Goal: Task Accomplishment & Management: Manage account settings

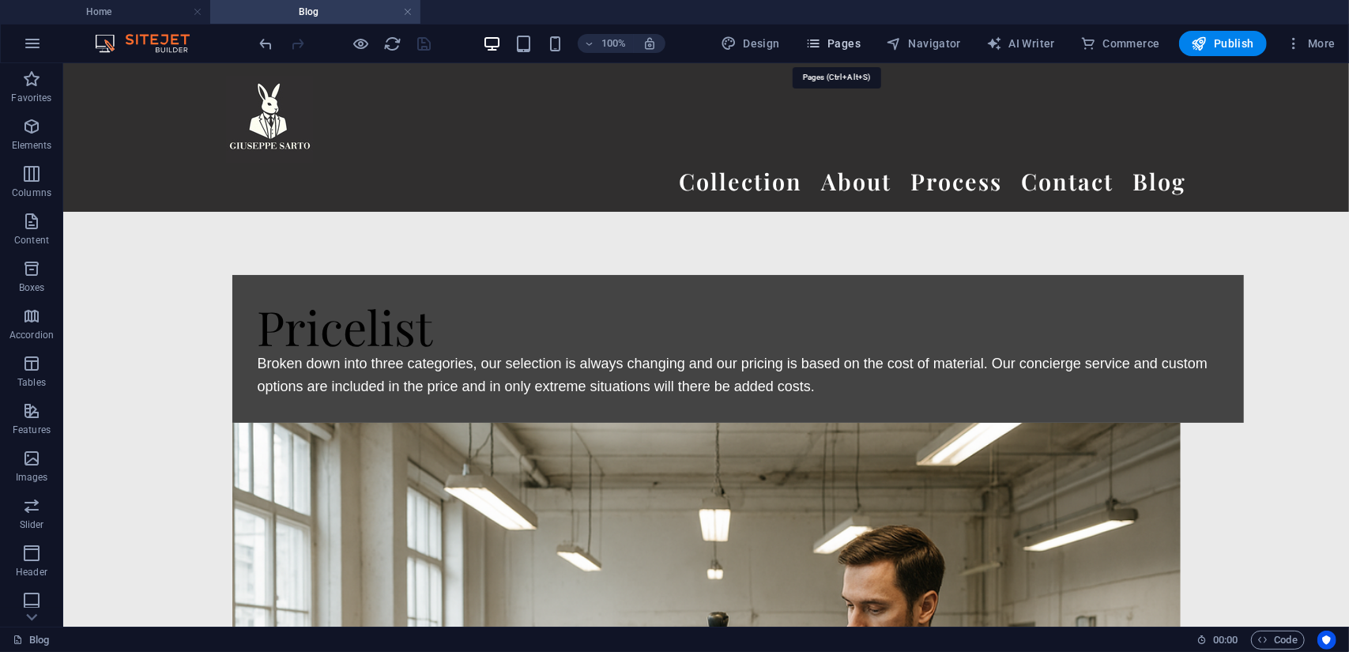
click at [845, 53] on button "Pages" at bounding box center [833, 43] width 68 height 25
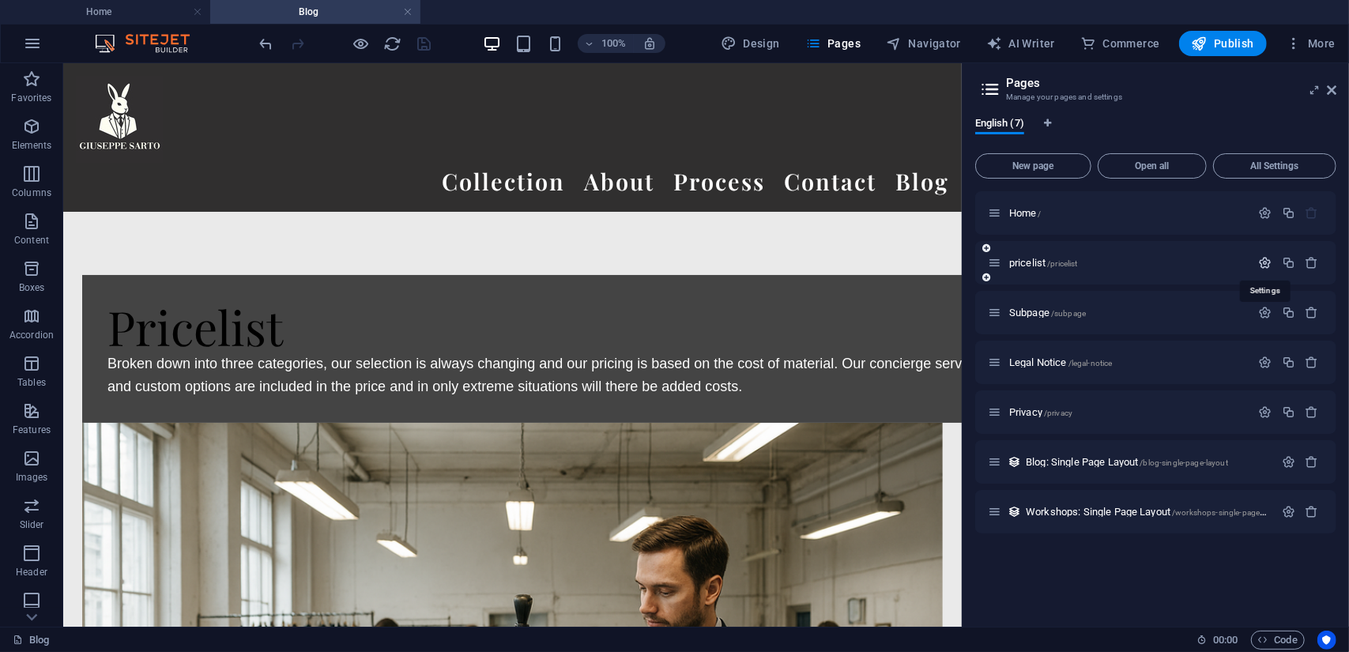
click at [1260, 262] on icon "button" at bounding box center [1265, 262] width 13 height 13
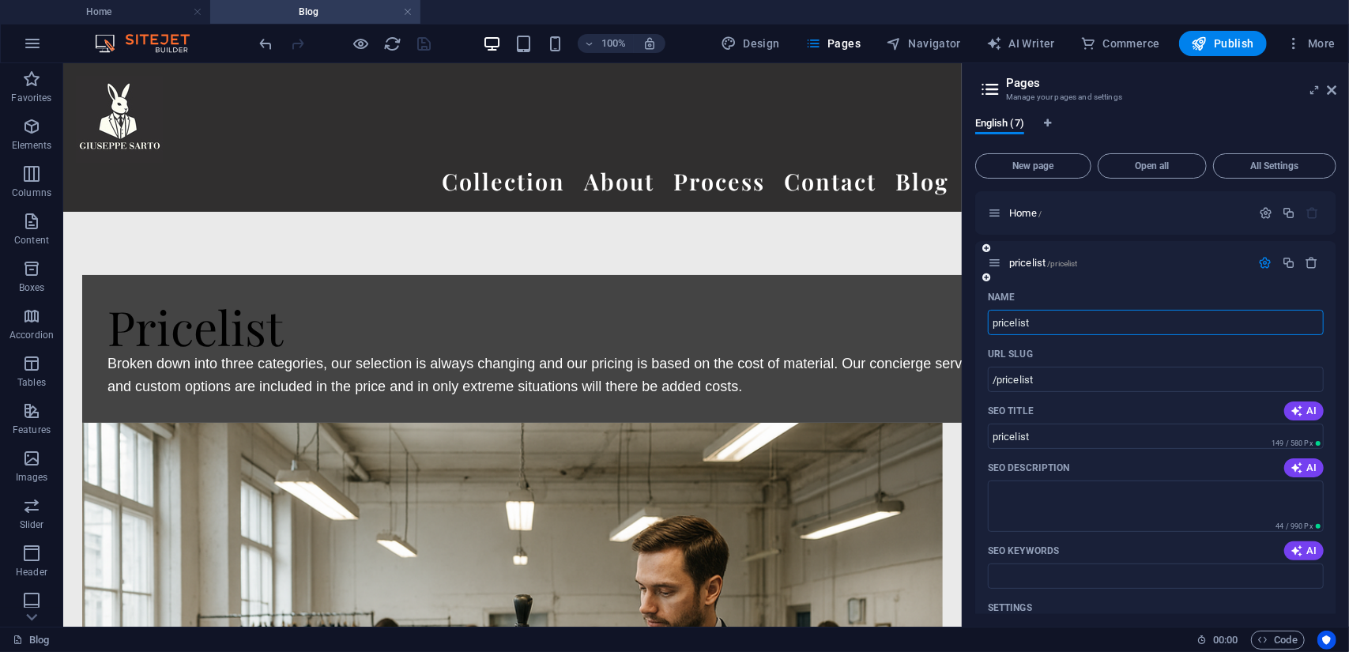
click at [1000, 322] on input "pricelist" at bounding box center [1156, 322] width 336 height 25
type input "ricelist"
type input "/ricelist"
type input "ricelist"
type input "Pricelist"
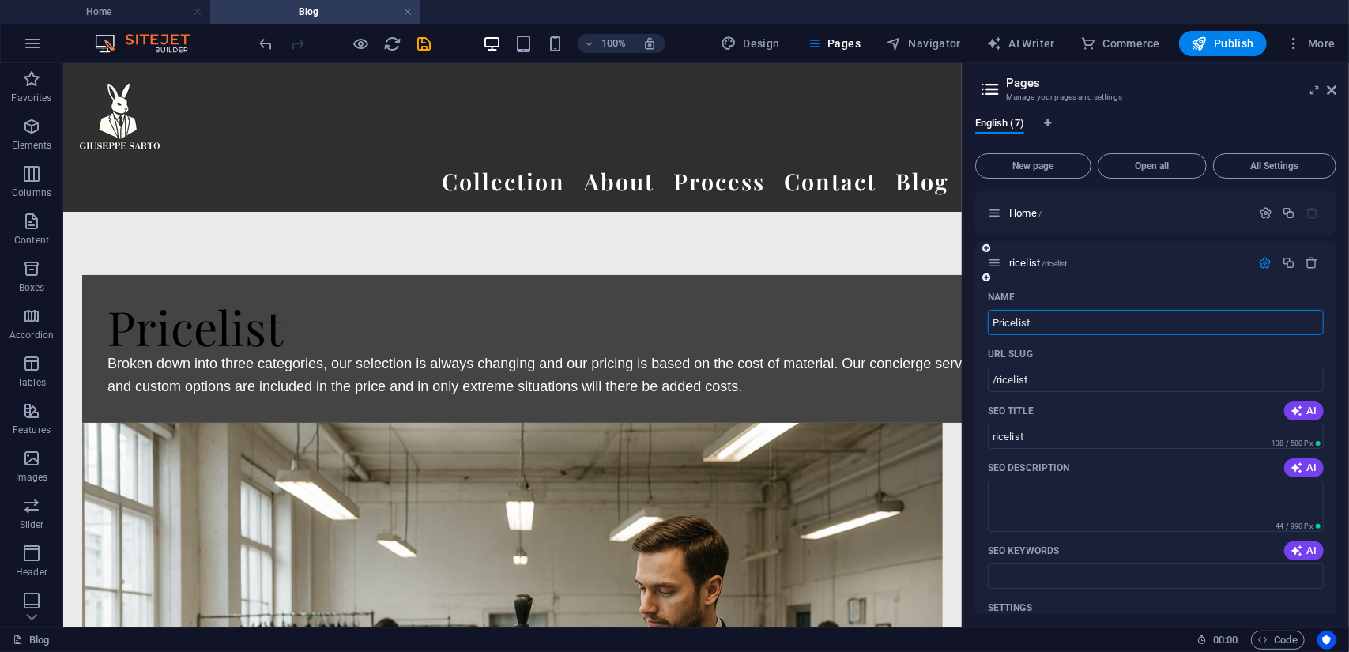
type input "/pricelist"
type input "Pricelist"
click at [1136, 285] on div "Name" at bounding box center [1156, 296] width 336 height 25
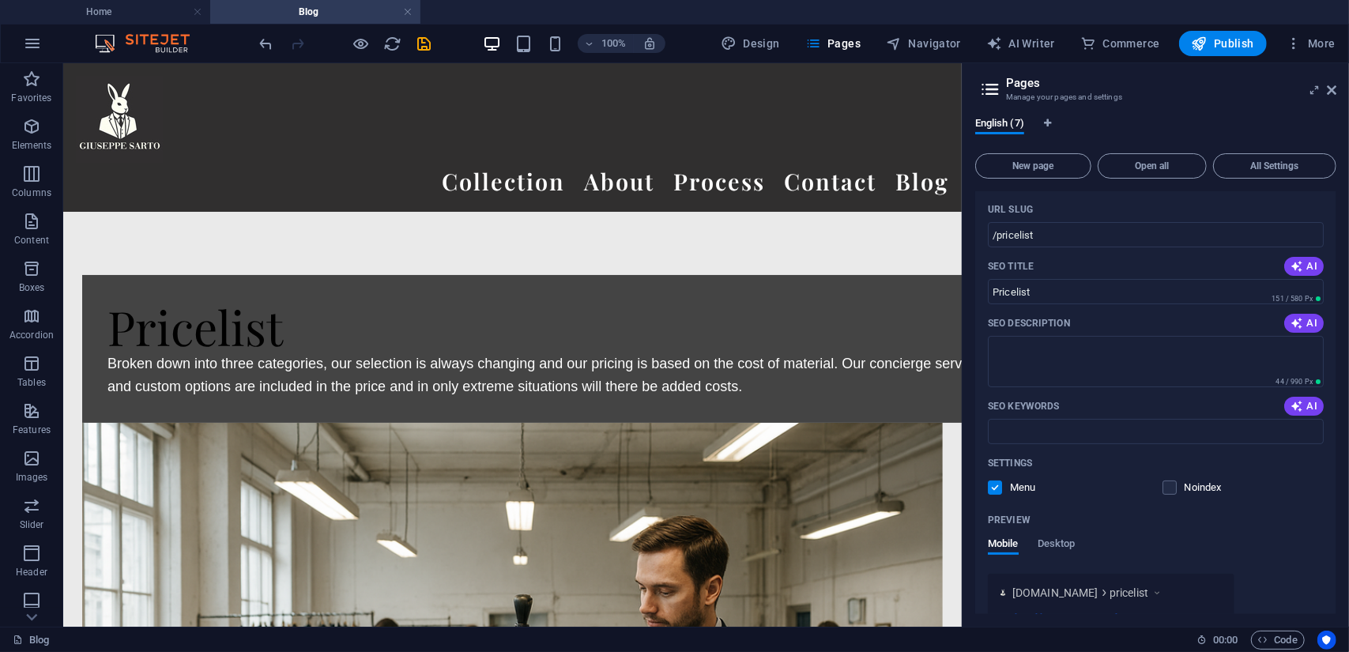
scroll to position [145, 0]
click at [1300, 320] on span "AI" at bounding box center [1303, 322] width 27 height 13
type textarea "Discover our flexible price list, featuring changing selections and inclusive c…"
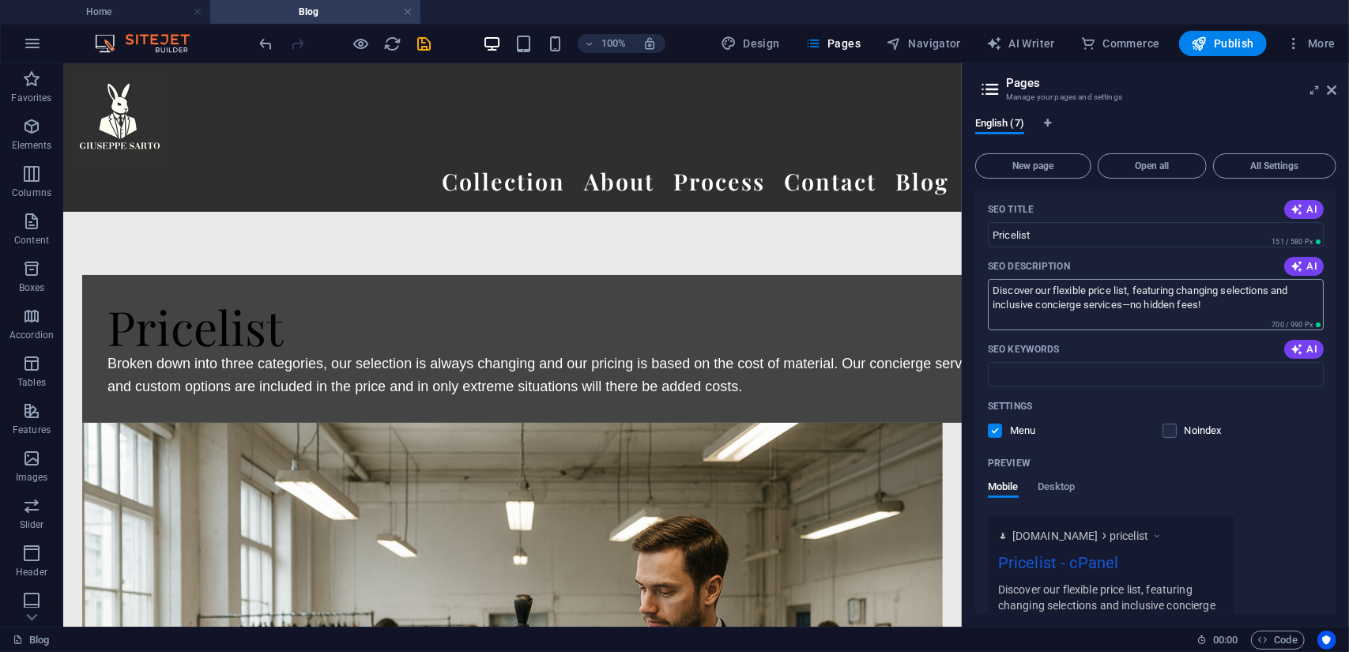
scroll to position [203, 0]
click at [1300, 348] on icon "button" at bounding box center [1296, 347] width 13 height 13
type input "pricing, custom options, concierge service, material costs, pricelist, categori…"
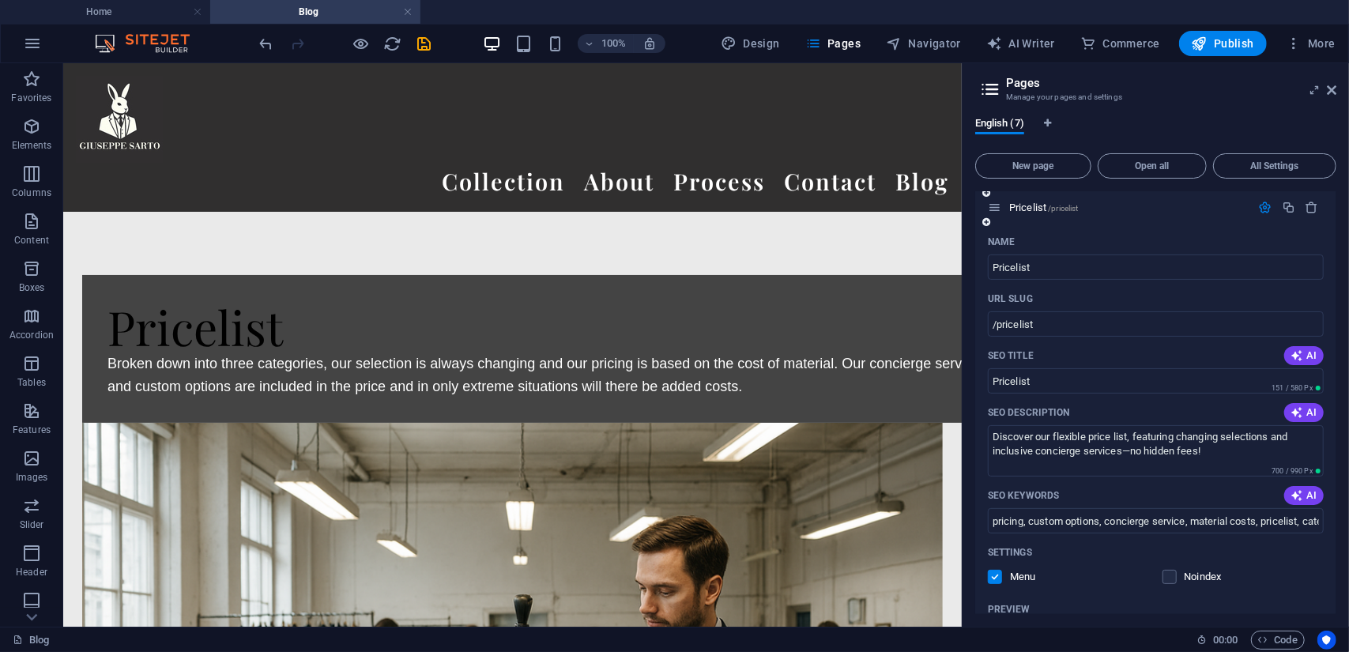
scroll to position [0, 0]
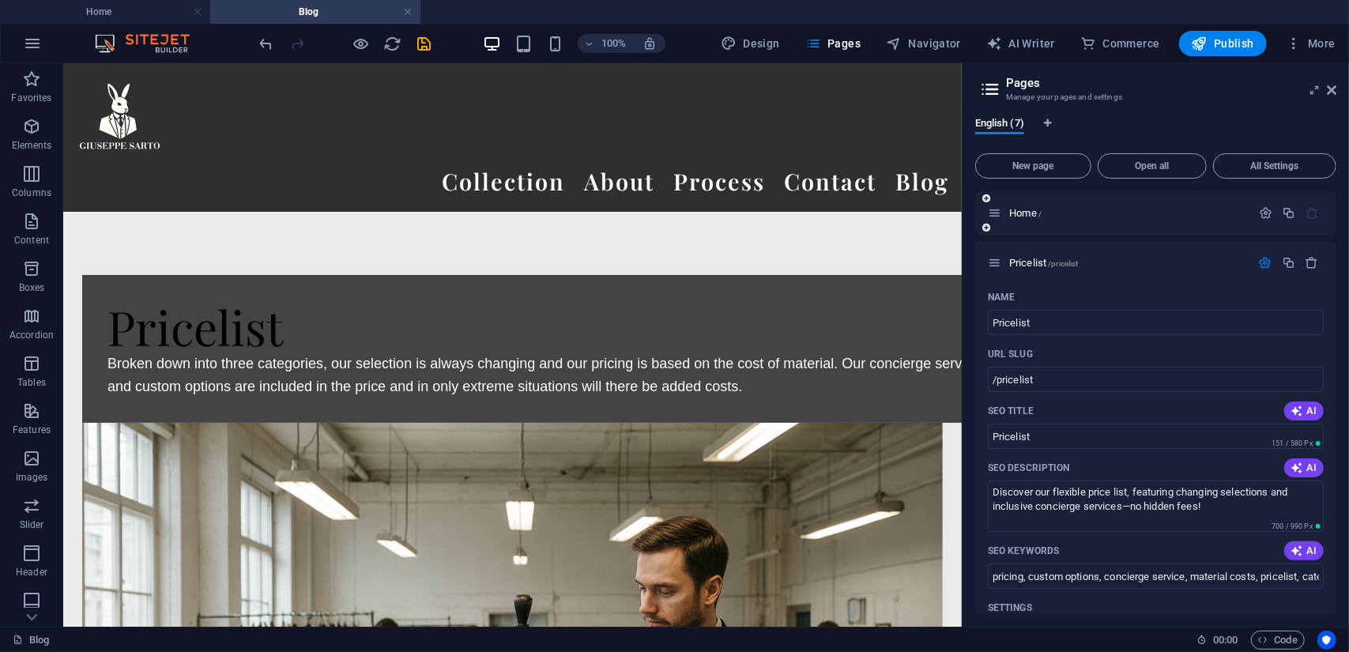
click at [1079, 206] on div "Home /" at bounding box center [1119, 213] width 263 height 18
click at [1005, 213] on div "Home /" at bounding box center [1127, 213] width 247 height 10
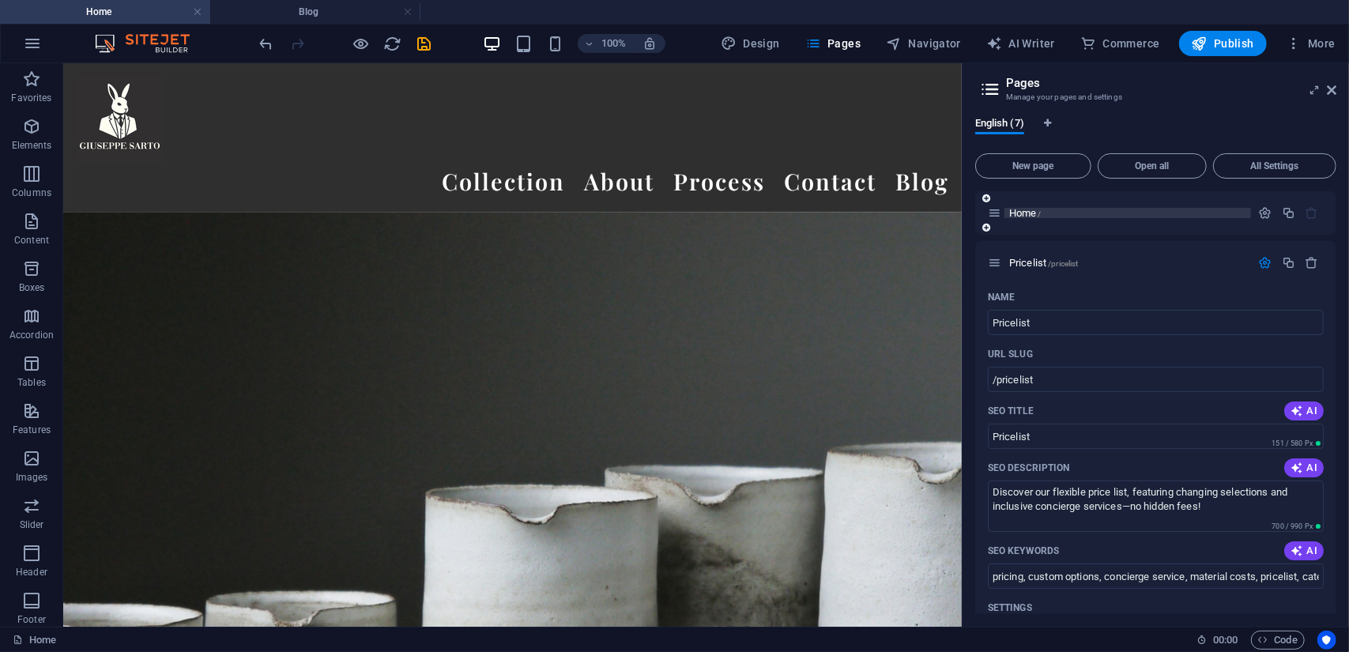
scroll to position [18646, 0]
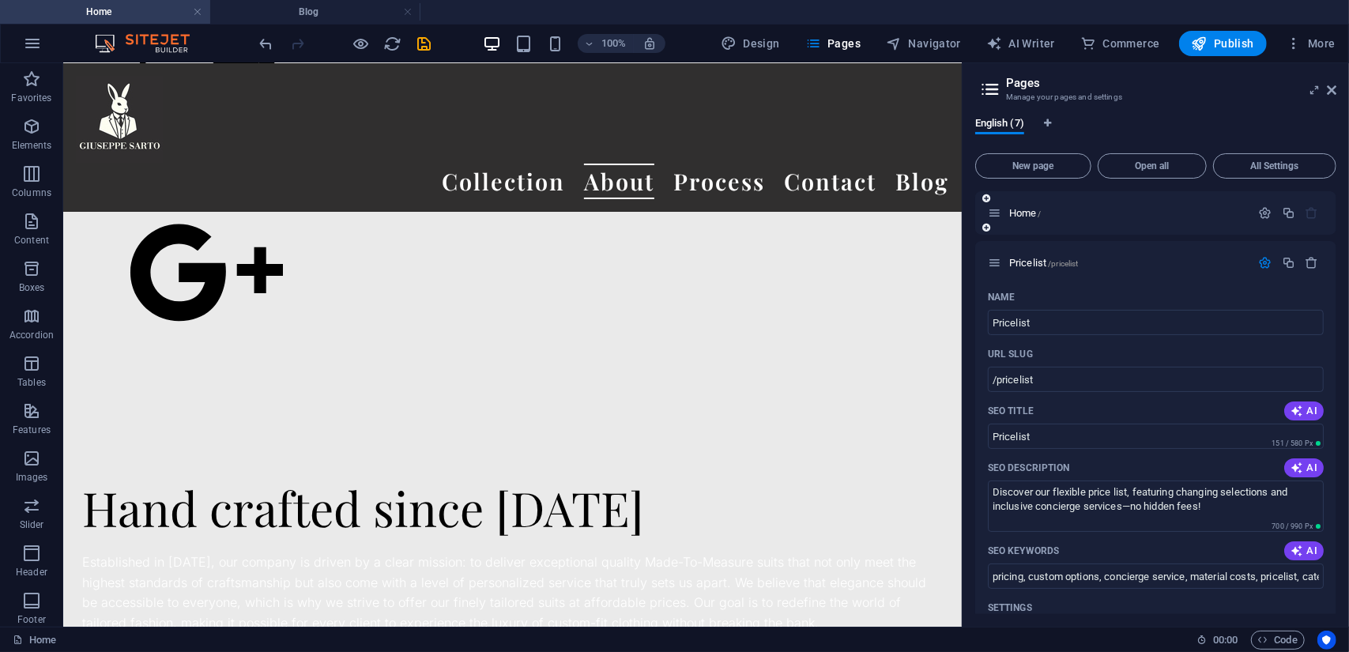
click at [993, 214] on icon at bounding box center [994, 212] width 13 height 13
click at [1267, 211] on icon "button" at bounding box center [1265, 212] width 13 height 13
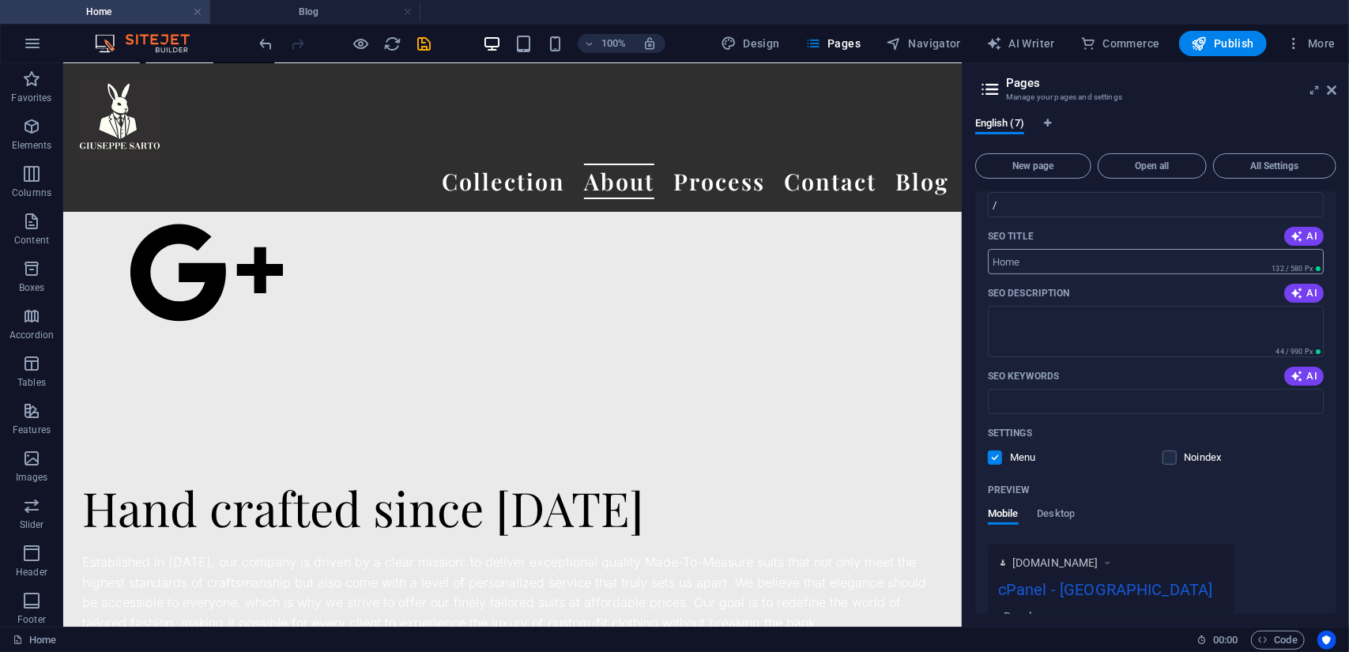
scroll to position [126, 0]
click at [1310, 295] on span "AI" at bounding box center [1303, 292] width 27 height 13
type textarea "Discover elegant, affordable Made-To-Measure suits by Giuseppe Sarto, crafted w…"
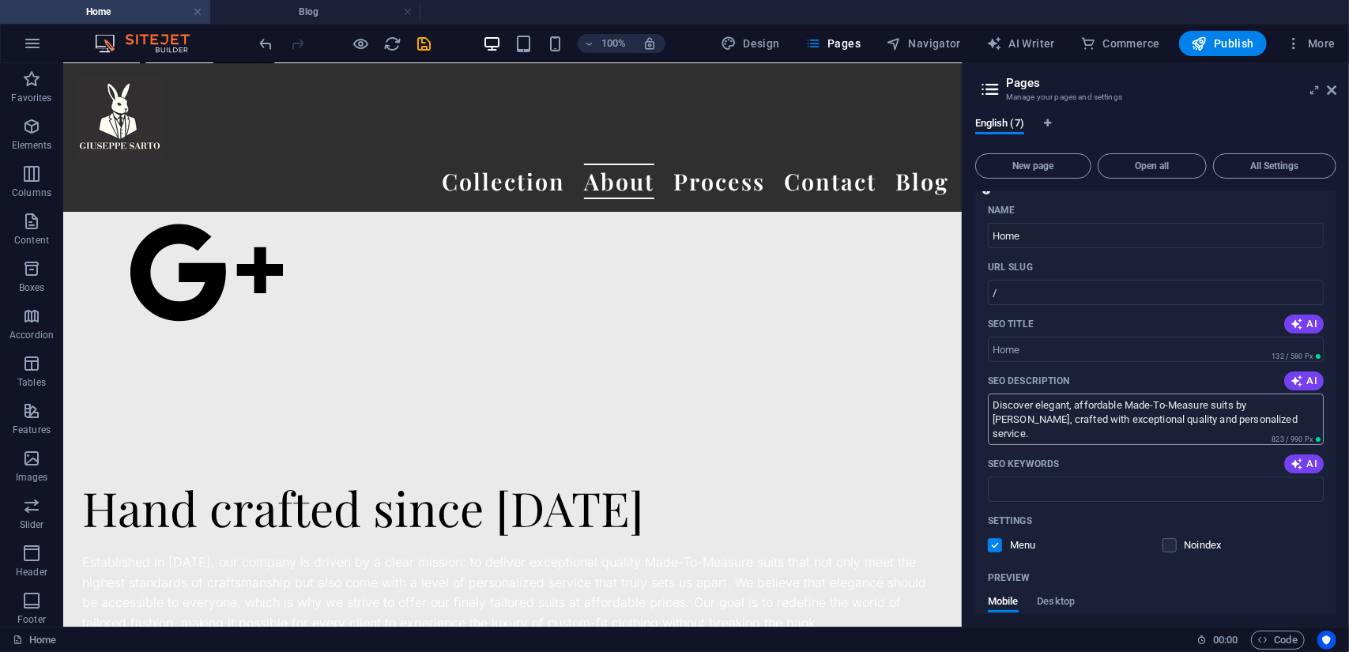
scroll to position [39, 0]
click at [1310, 462] on span "AI" at bounding box center [1303, 462] width 27 height 13
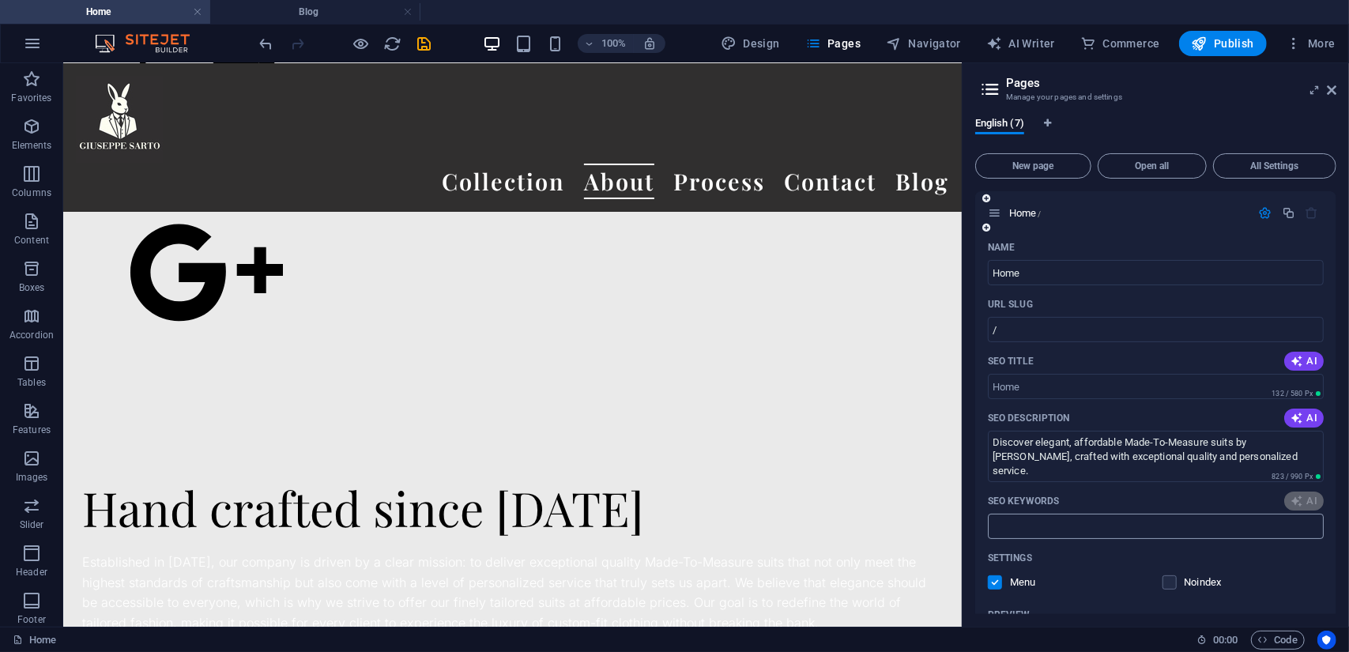
type input "Made-To-Measure suits, bespoke tailoring, custom-fit clothing, affordable tailo…"
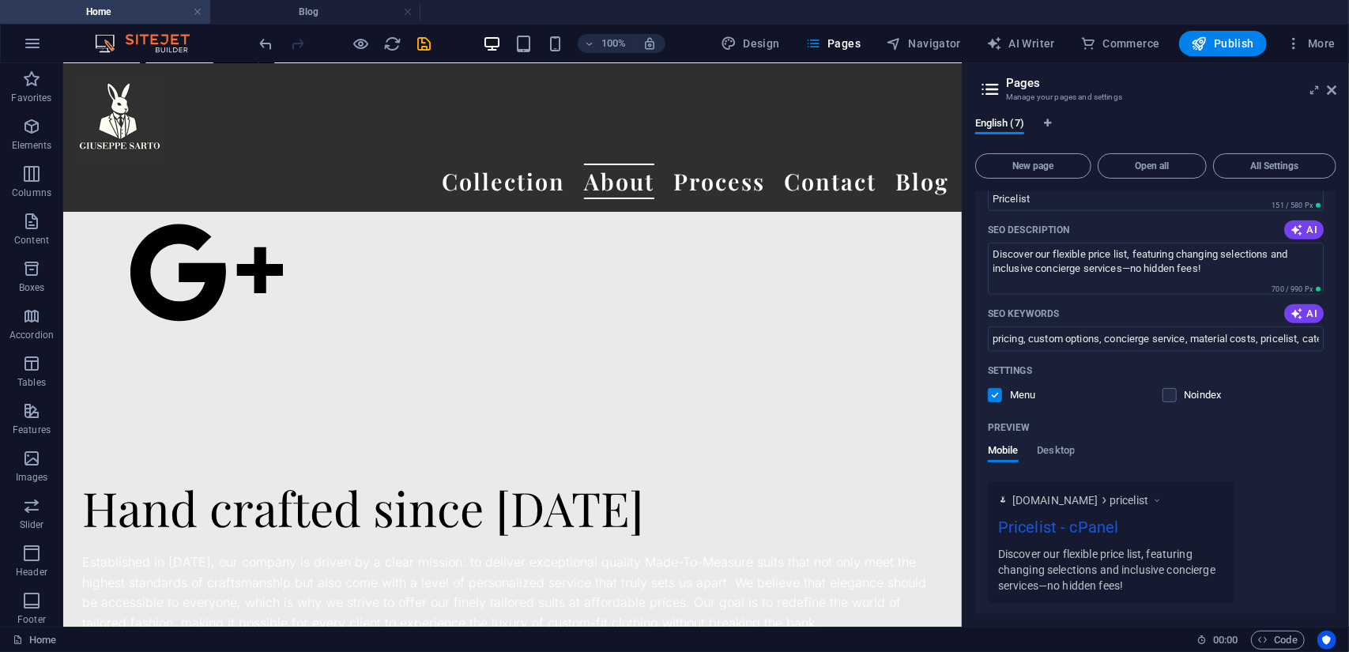
scroll to position [1181, 0]
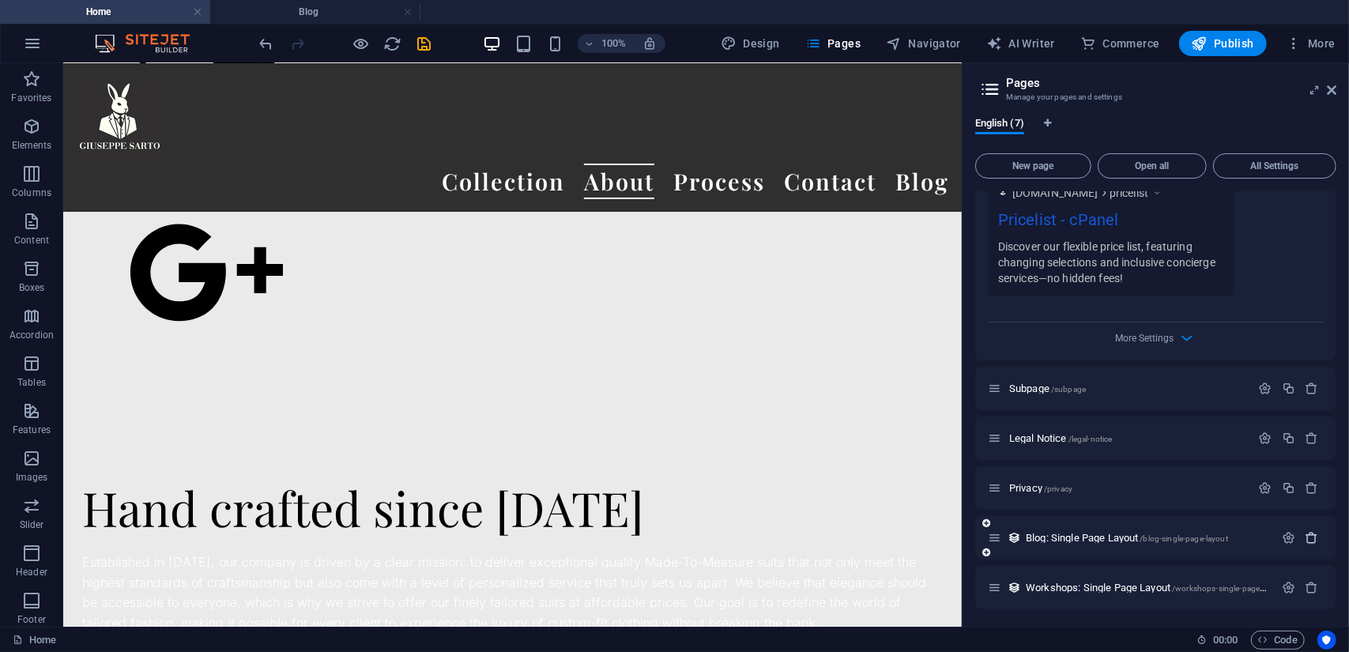
click at [1307, 539] on icon "button" at bounding box center [1311, 537] width 13 height 13
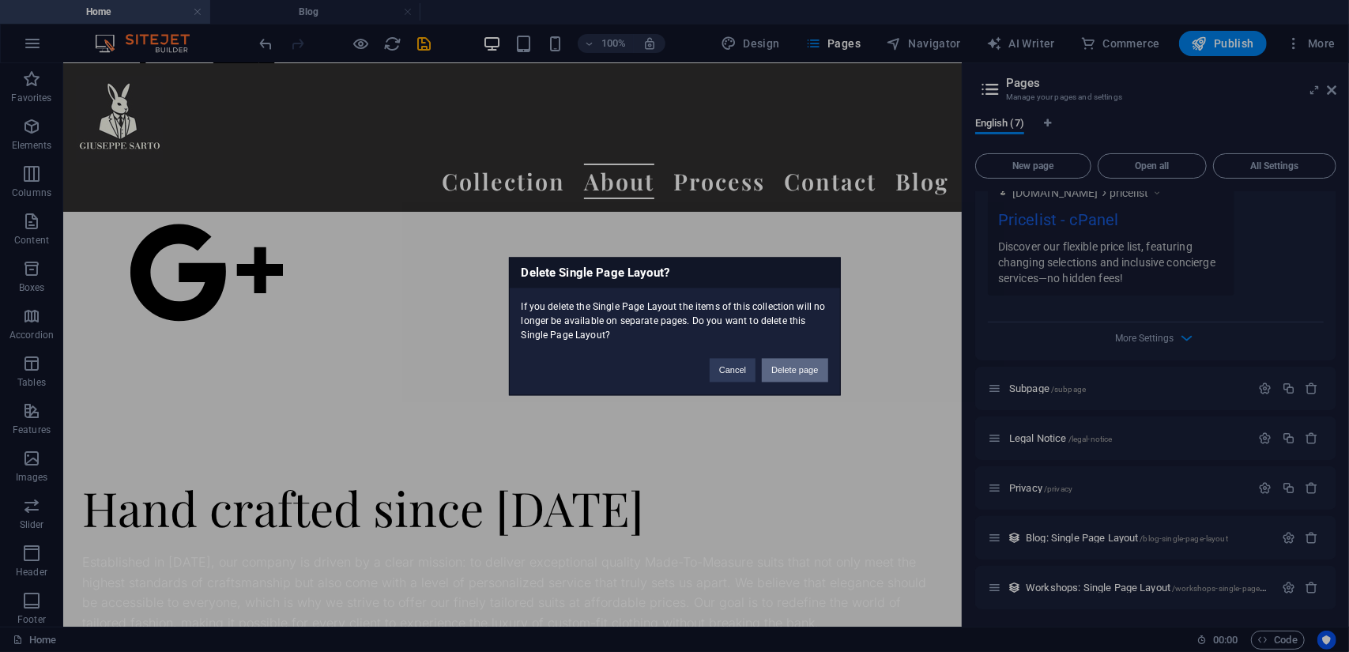
drag, startPoint x: 781, startPoint y: 375, endPoint x: 846, endPoint y: 327, distance: 80.9
click at [781, 375] on button "Delete page" at bounding box center [795, 370] width 66 height 24
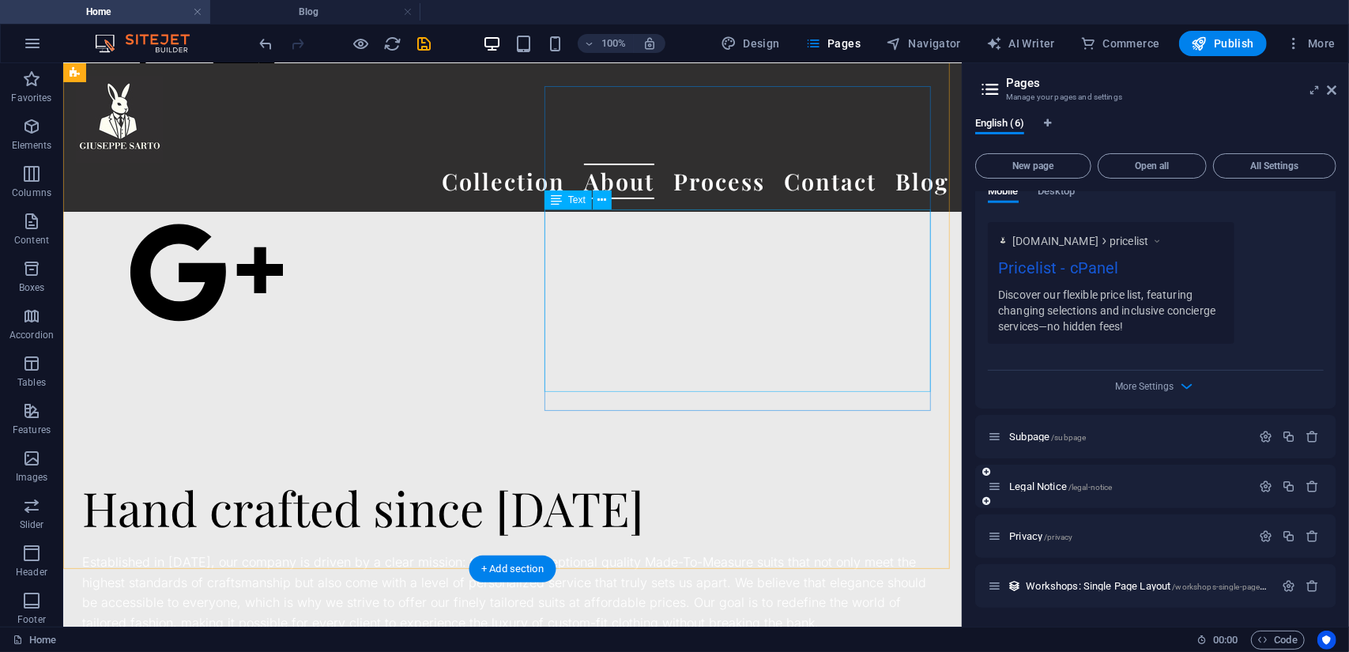
scroll to position [1131, 0]
click at [1312, 582] on icon "button" at bounding box center [1311, 587] width 13 height 13
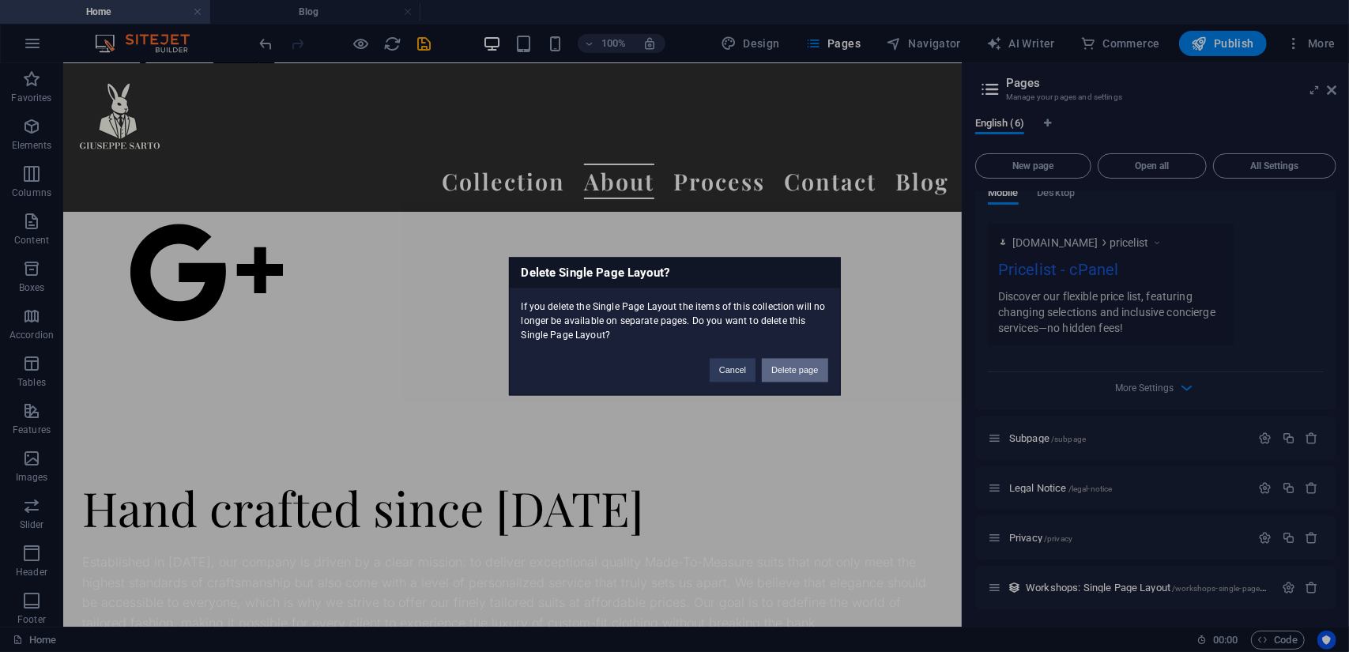
click at [792, 367] on button "Delete page" at bounding box center [795, 370] width 66 height 24
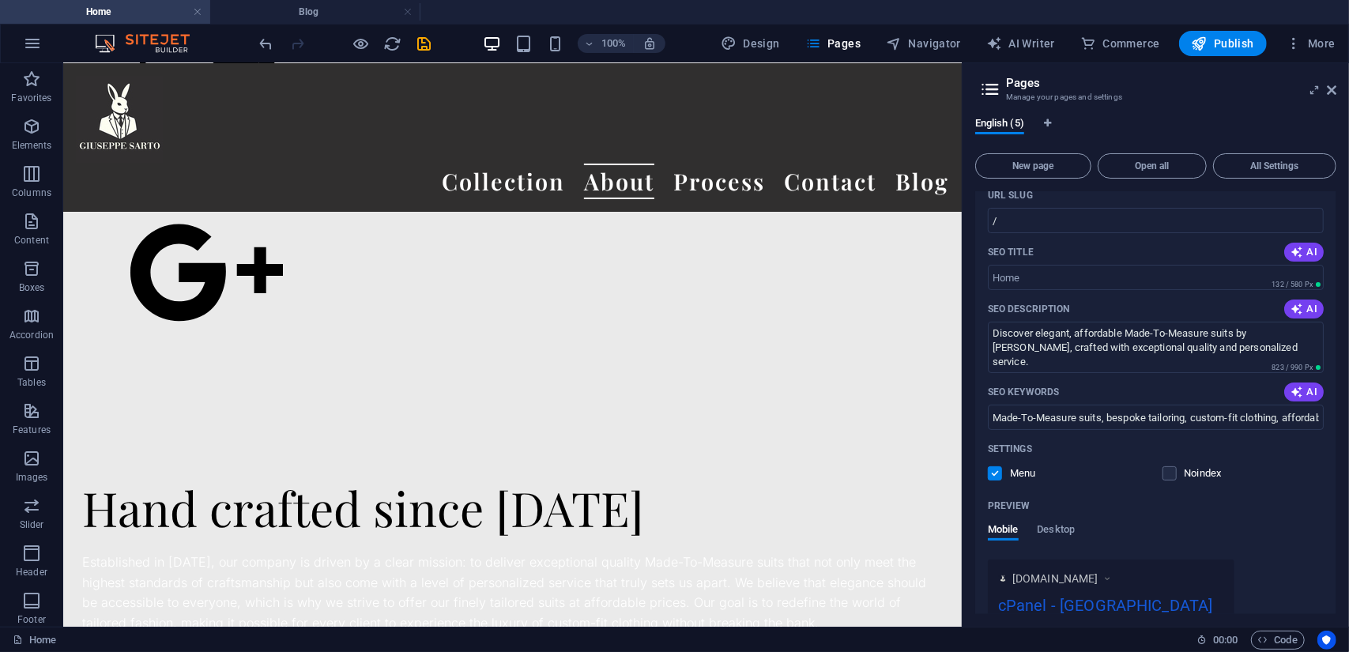
scroll to position [0, 0]
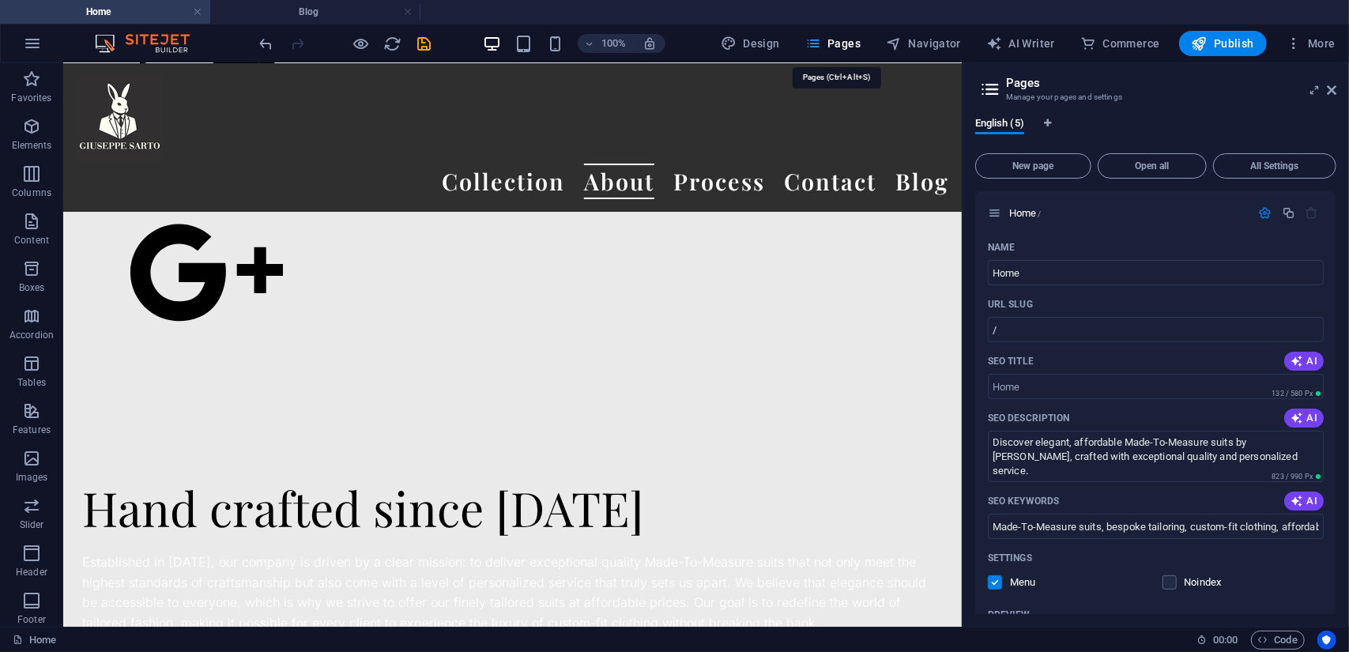
click at [845, 42] on span "Pages" at bounding box center [832, 44] width 55 height 16
click at [1059, 84] on h2 "Pages" at bounding box center [1171, 83] width 330 height 14
click at [1291, 164] on span "All Settings" at bounding box center [1274, 165] width 109 height 9
click at [1264, 219] on icon "button" at bounding box center [1265, 212] width 13 height 13
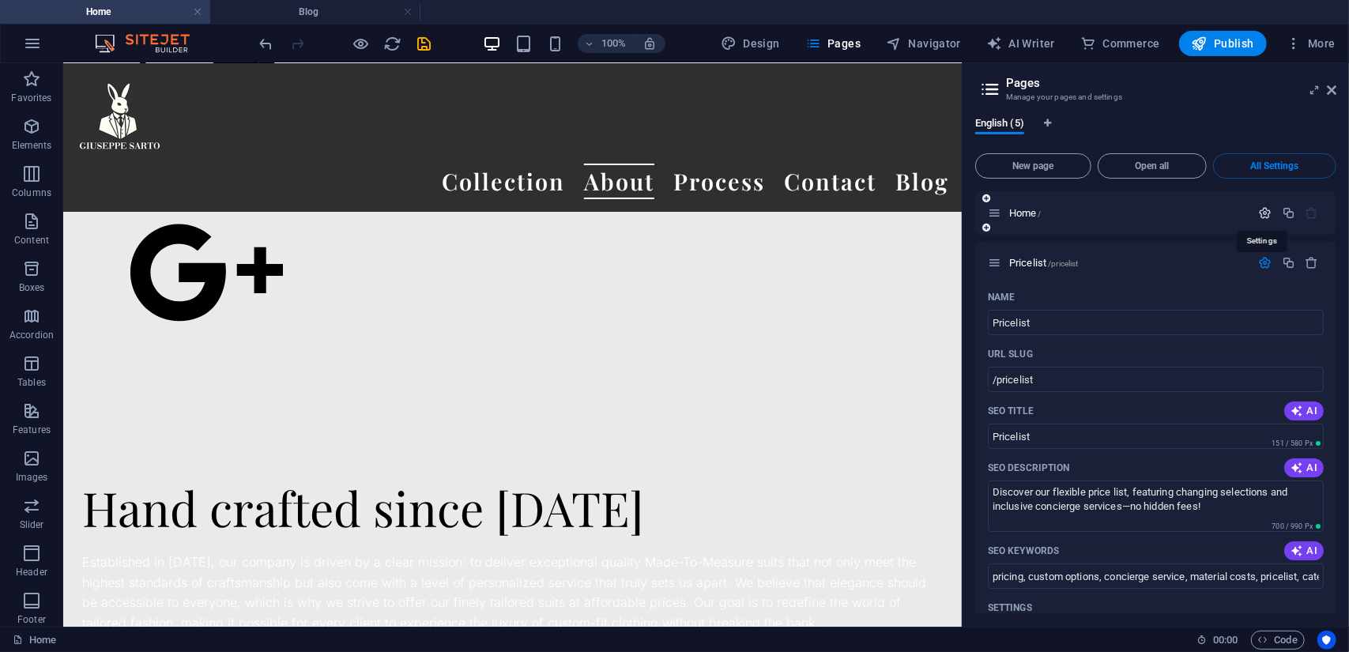
click at [1264, 219] on icon "button" at bounding box center [1265, 212] width 13 height 13
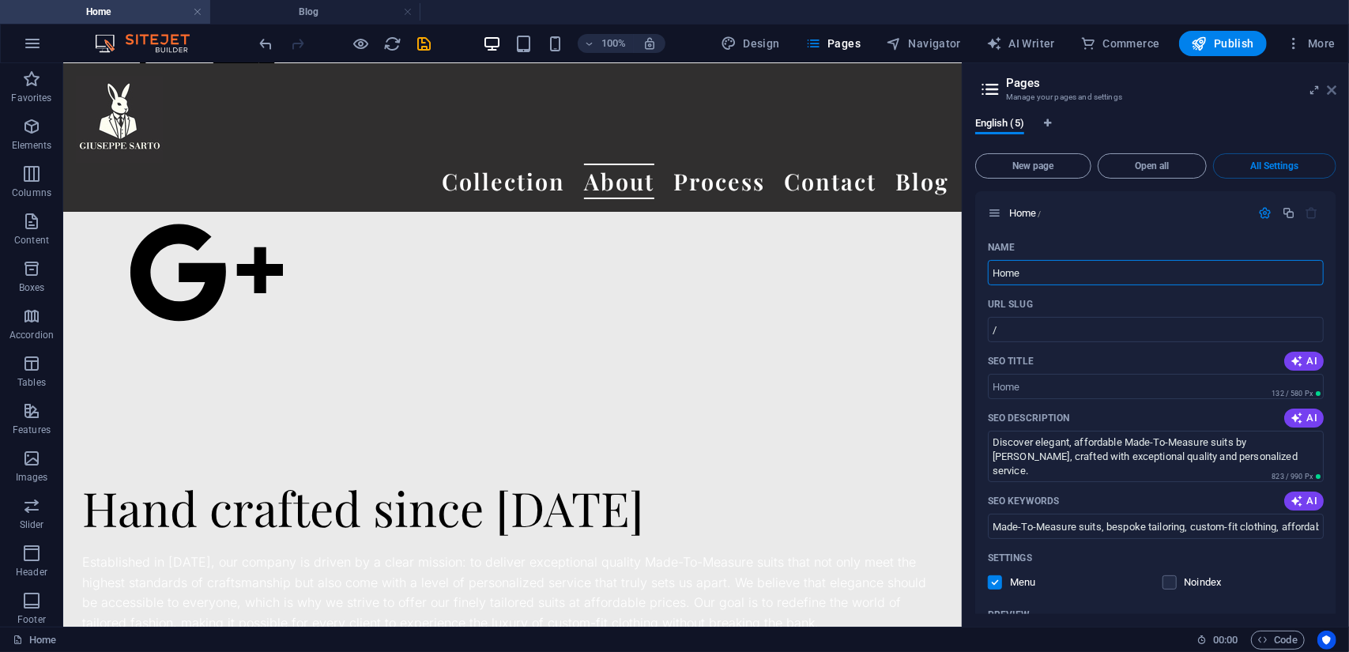
click at [1327, 89] on icon at bounding box center [1331, 90] width 9 height 13
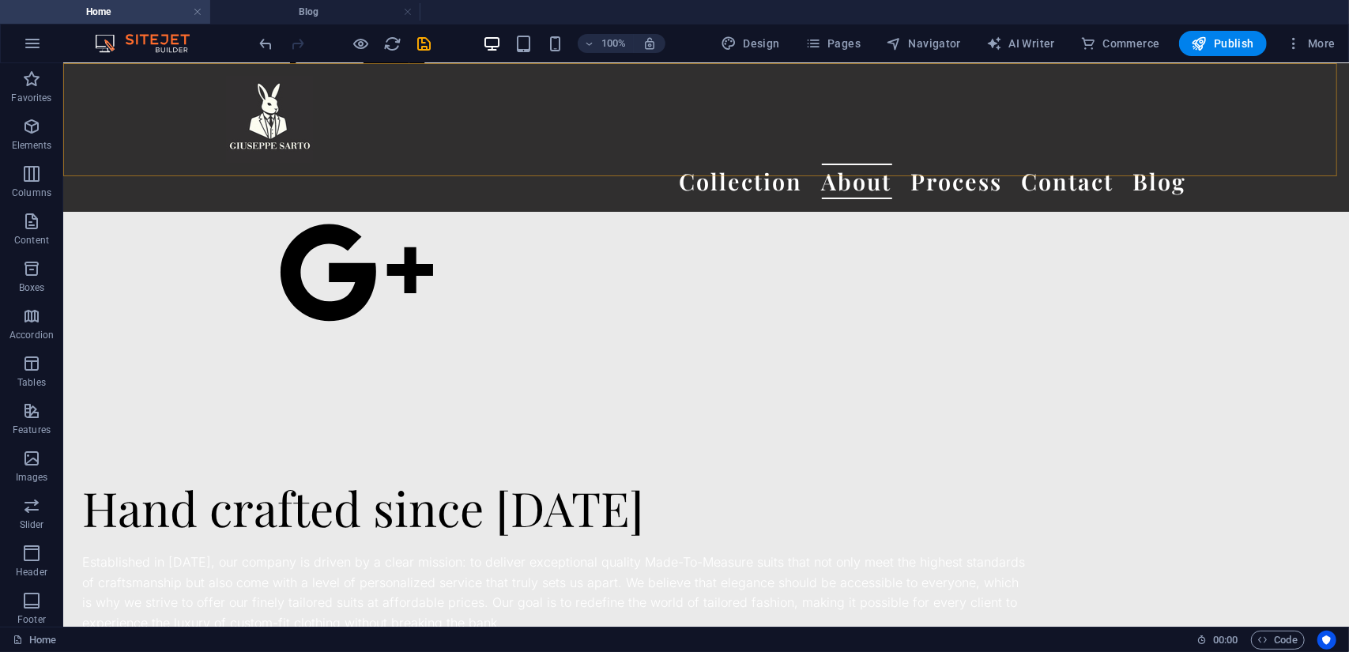
scroll to position [18656, 0]
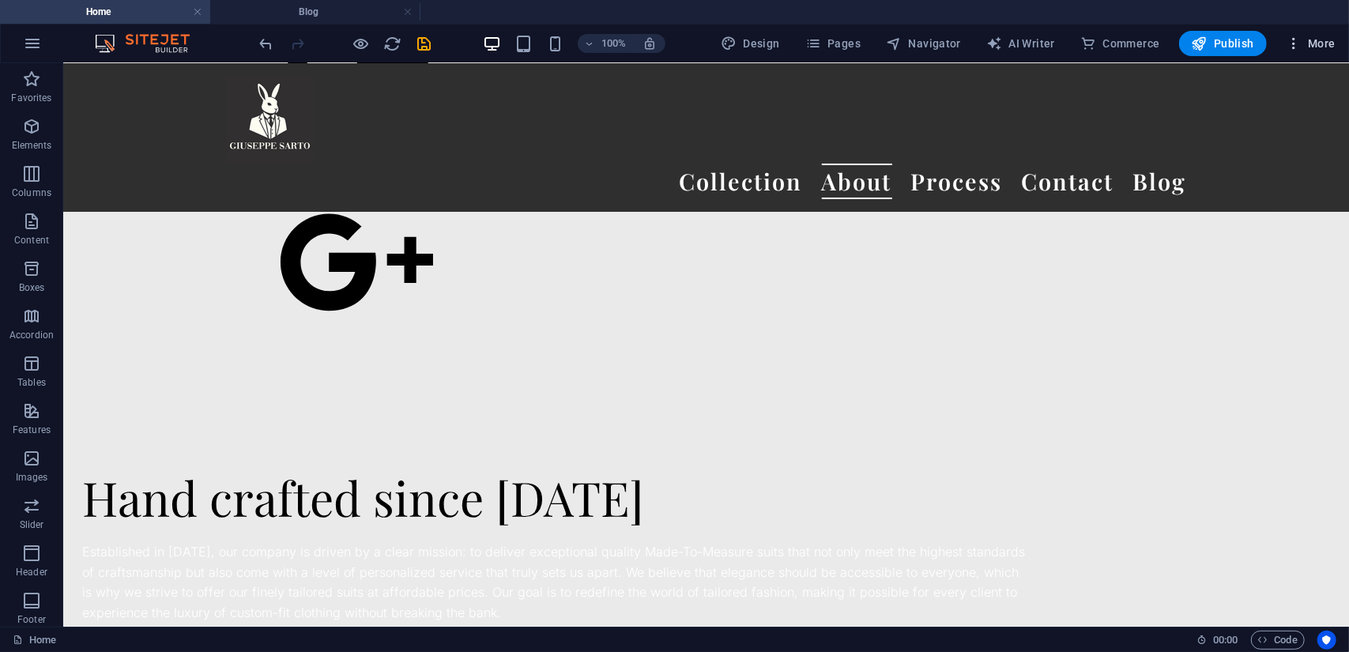
click at [1313, 41] on span "More" at bounding box center [1310, 44] width 50 height 16
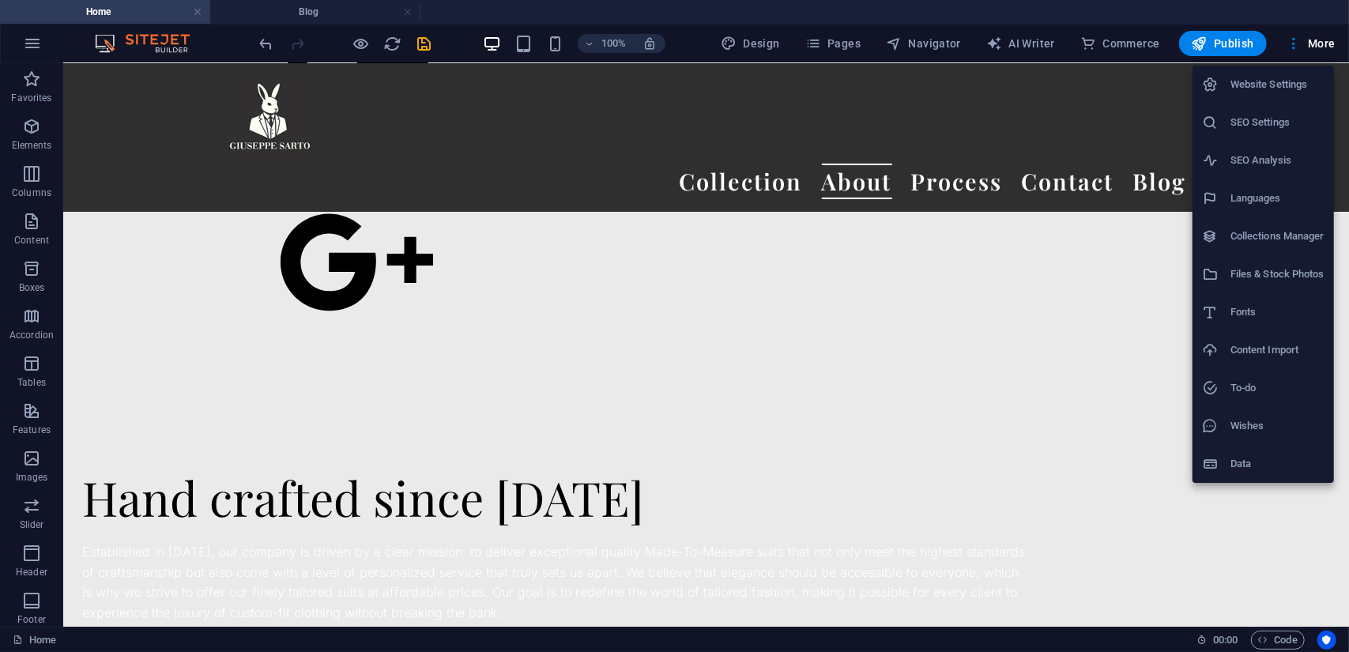
click at [1277, 77] on h6 "Website Settings" at bounding box center [1277, 84] width 94 height 19
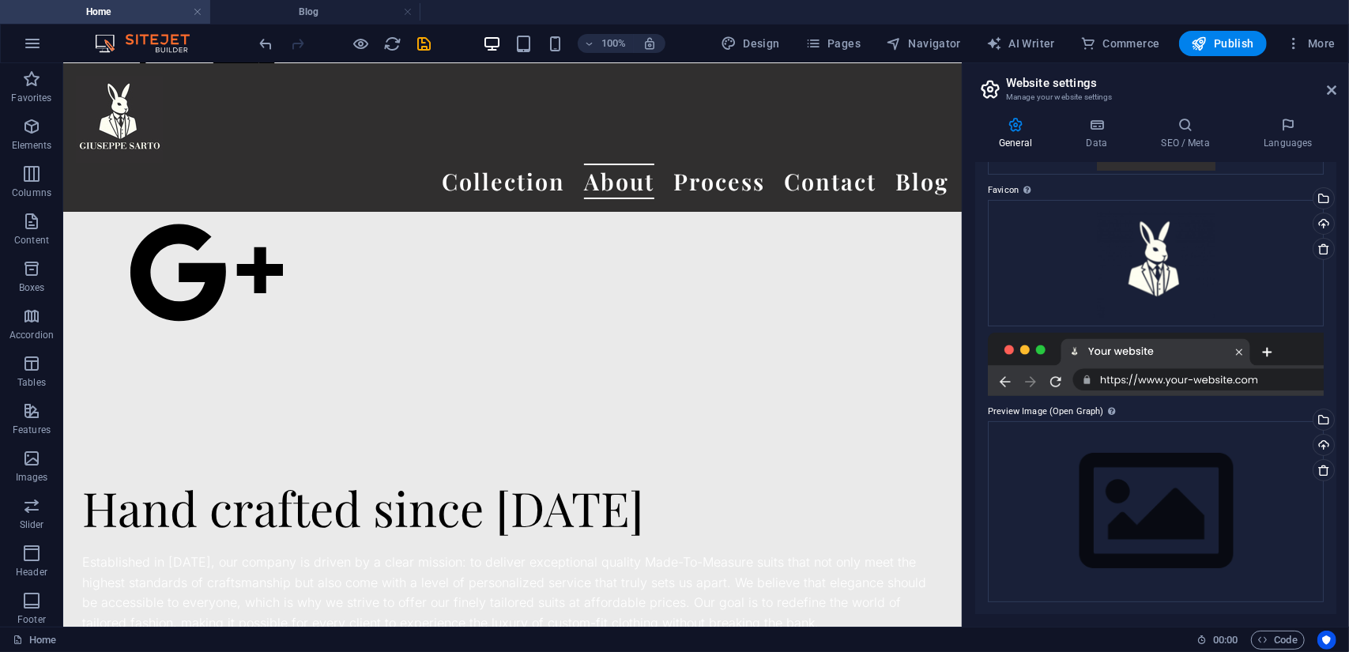
scroll to position [0, 0]
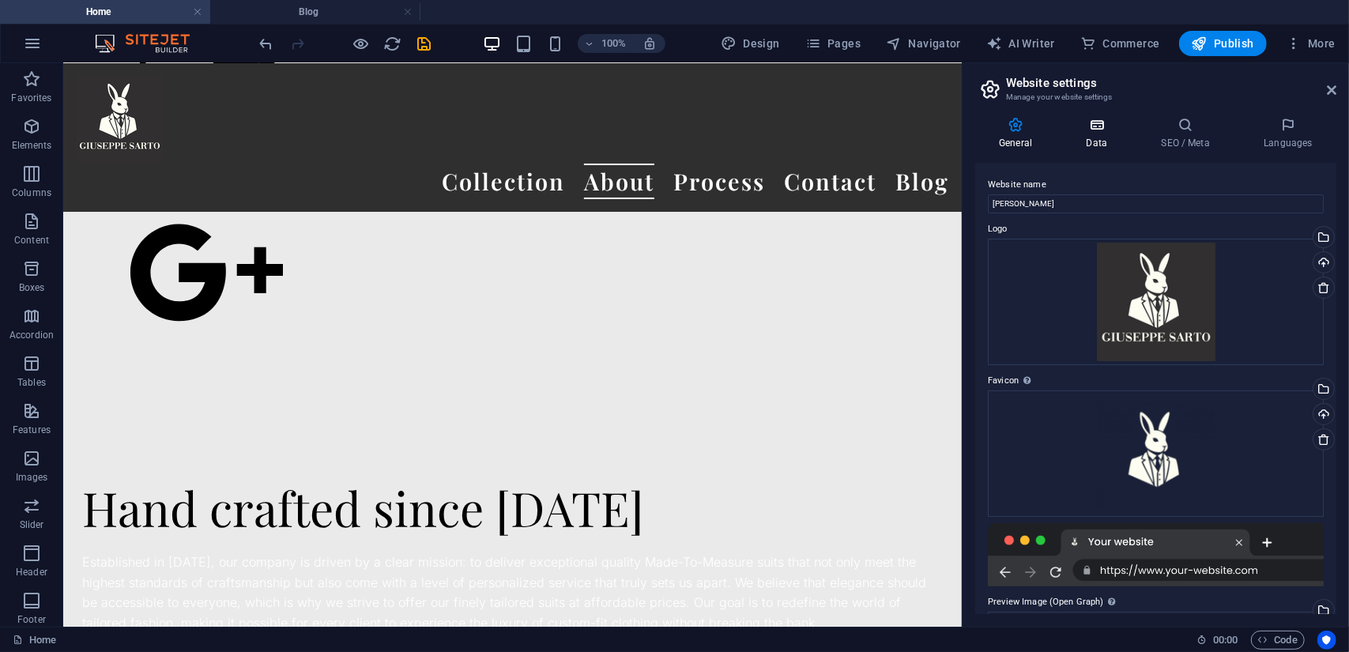
click at [1093, 127] on icon at bounding box center [1096, 125] width 69 height 16
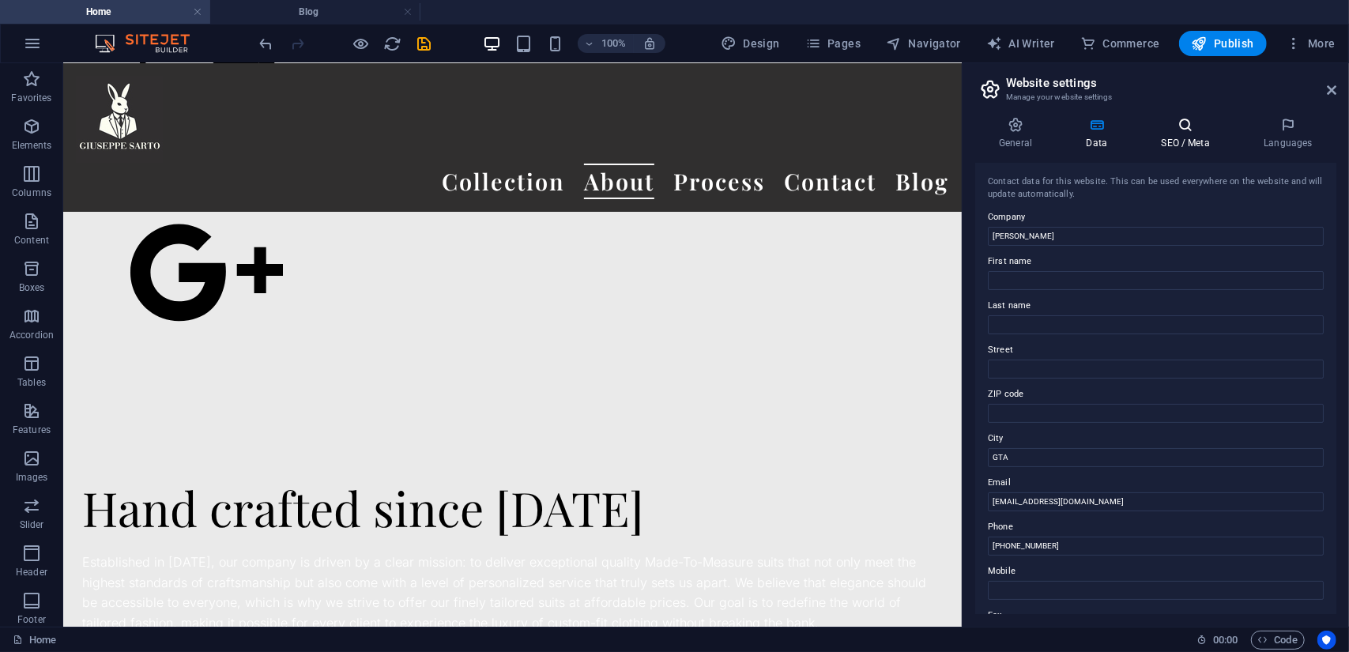
click at [1190, 124] on icon at bounding box center [1185, 125] width 96 height 16
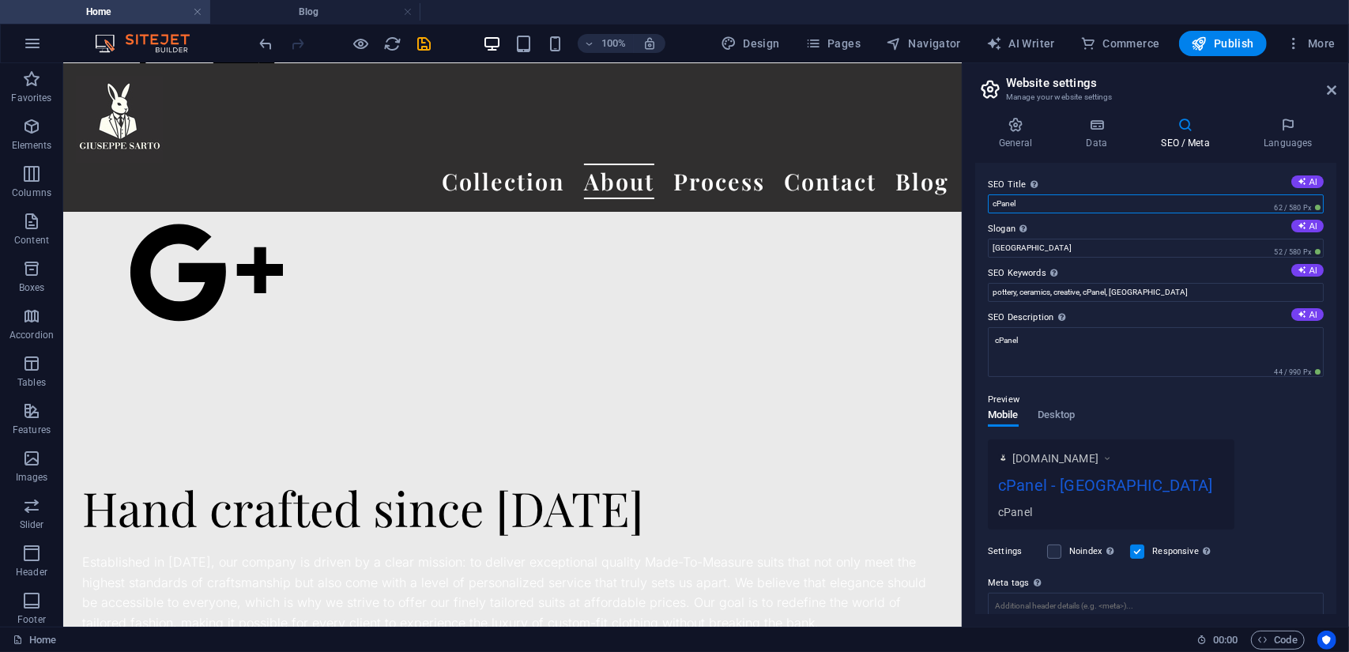
drag, startPoint x: 1118, startPoint y: 204, endPoint x: 969, endPoint y: 213, distance: 149.6
click at [969, 213] on div "General Data SEO / Meta Languages Website name Giuseppe Sarto Logo Drag files h…" at bounding box center [1155, 365] width 386 height 522
click at [1310, 179] on button "AI" at bounding box center [1307, 181] width 32 height 13
type input "Custom Suits, Unmatched Elegance"
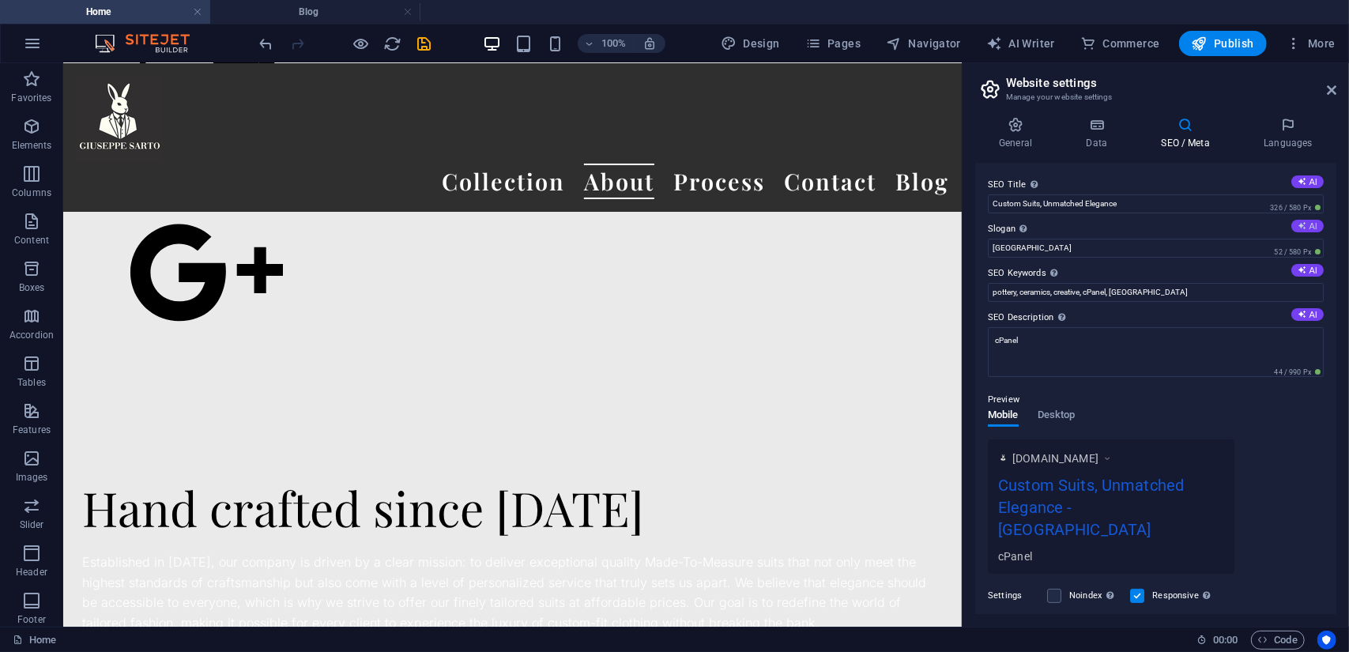
click at [1297, 221] on icon at bounding box center [1301, 225] width 9 height 9
type input "Elegance Tailored Just for You, Affordably"
click at [1304, 265] on button "AI" at bounding box center [1307, 270] width 32 height 13
type input "made-to-measure suits, handcrafted suits, affordable tailored fashion, custom-f…"
click at [1297, 313] on icon at bounding box center [1301, 314] width 9 height 9
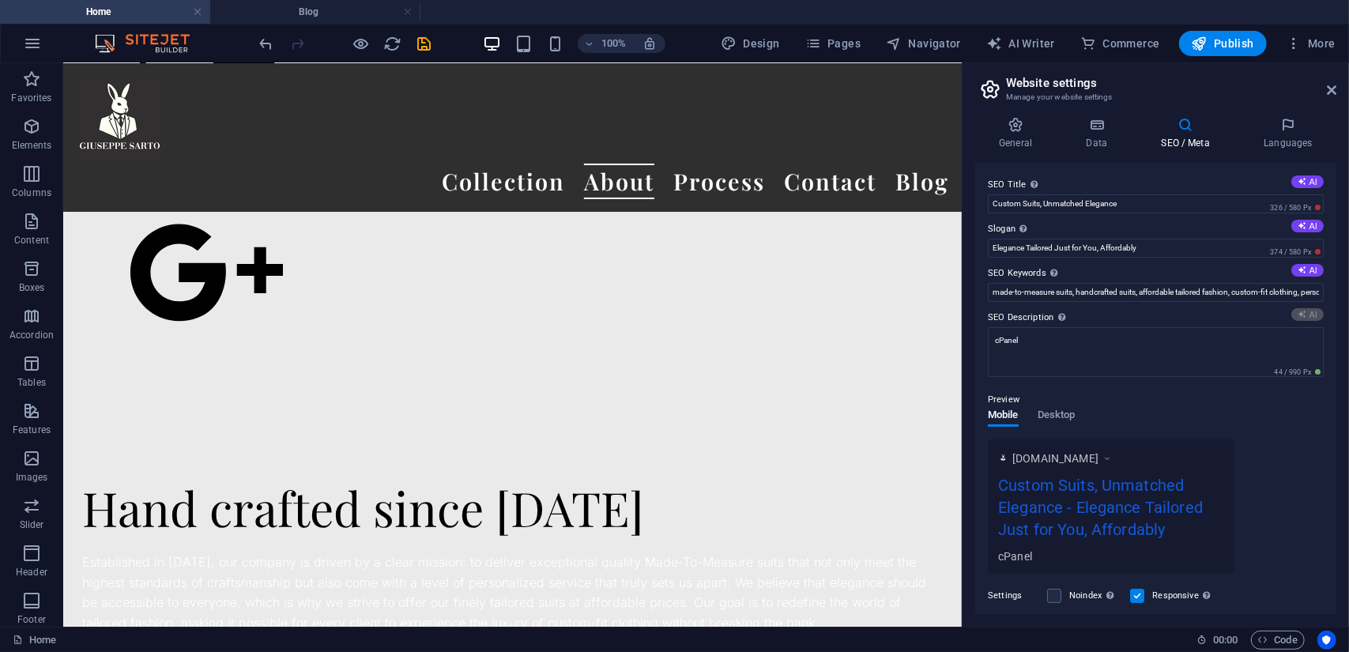
type textarea "Discover exceptional Made-To-Measure suits at Giuseppe Sarto. Handcrafted since…"
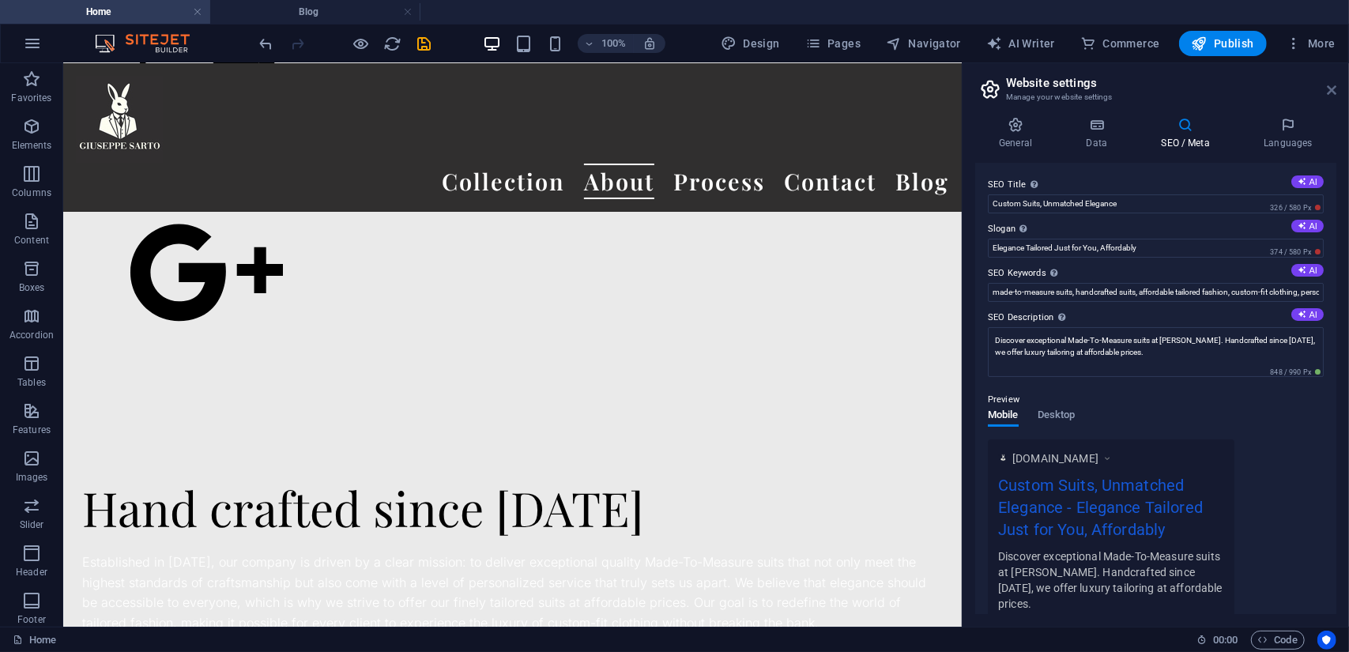
click at [1327, 91] on icon at bounding box center [1331, 90] width 9 height 13
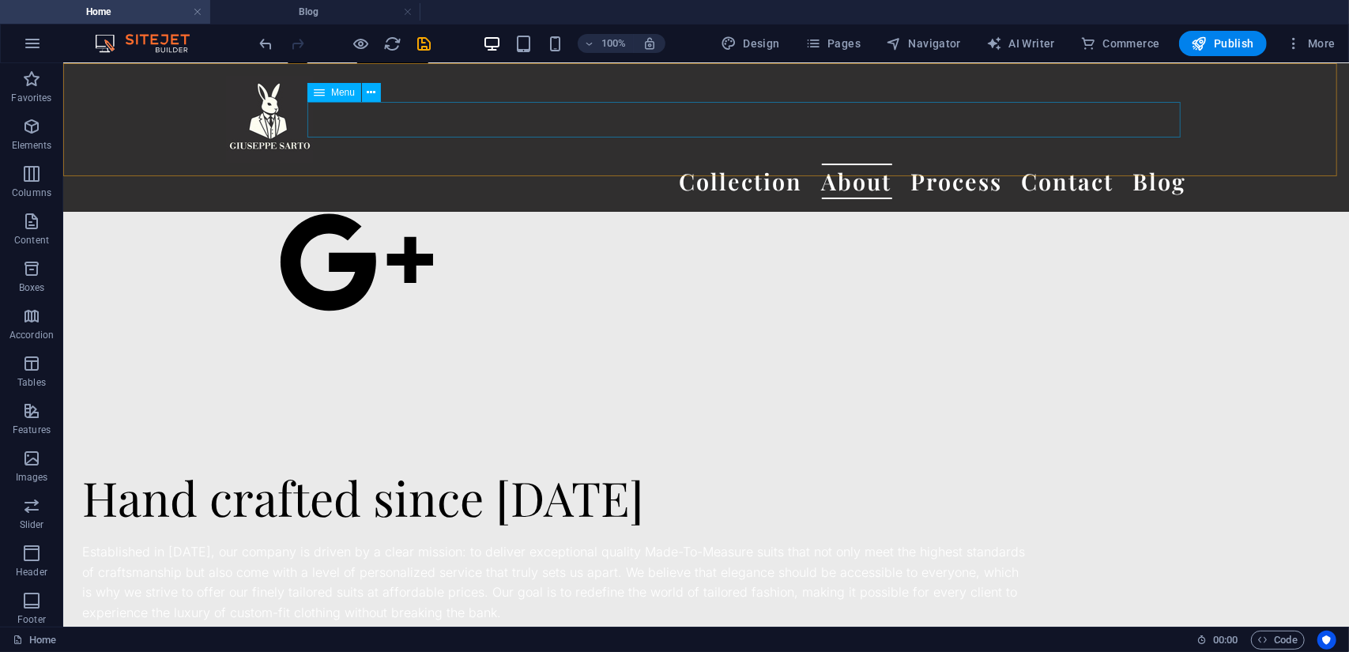
click at [1145, 163] on nav "Collection About Process Contact Blog" at bounding box center [705, 181] width 961 height 36
select select "1"
select select
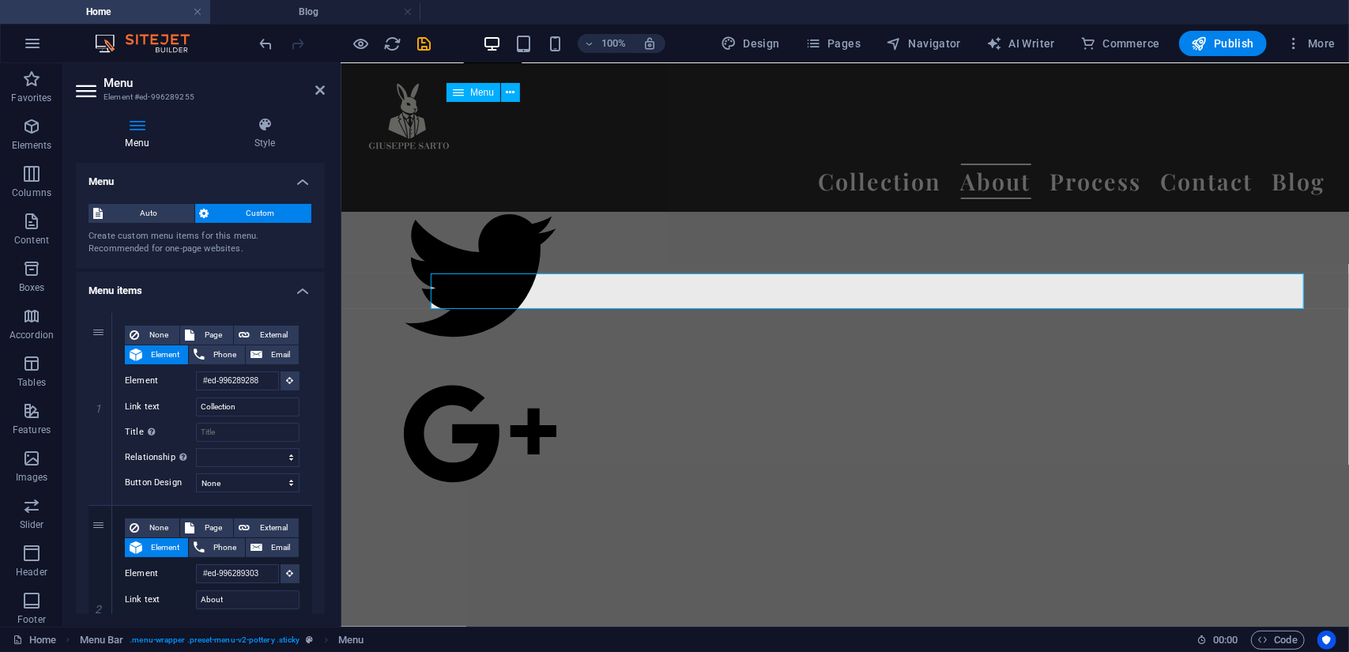
scroll to position [18483, 16]
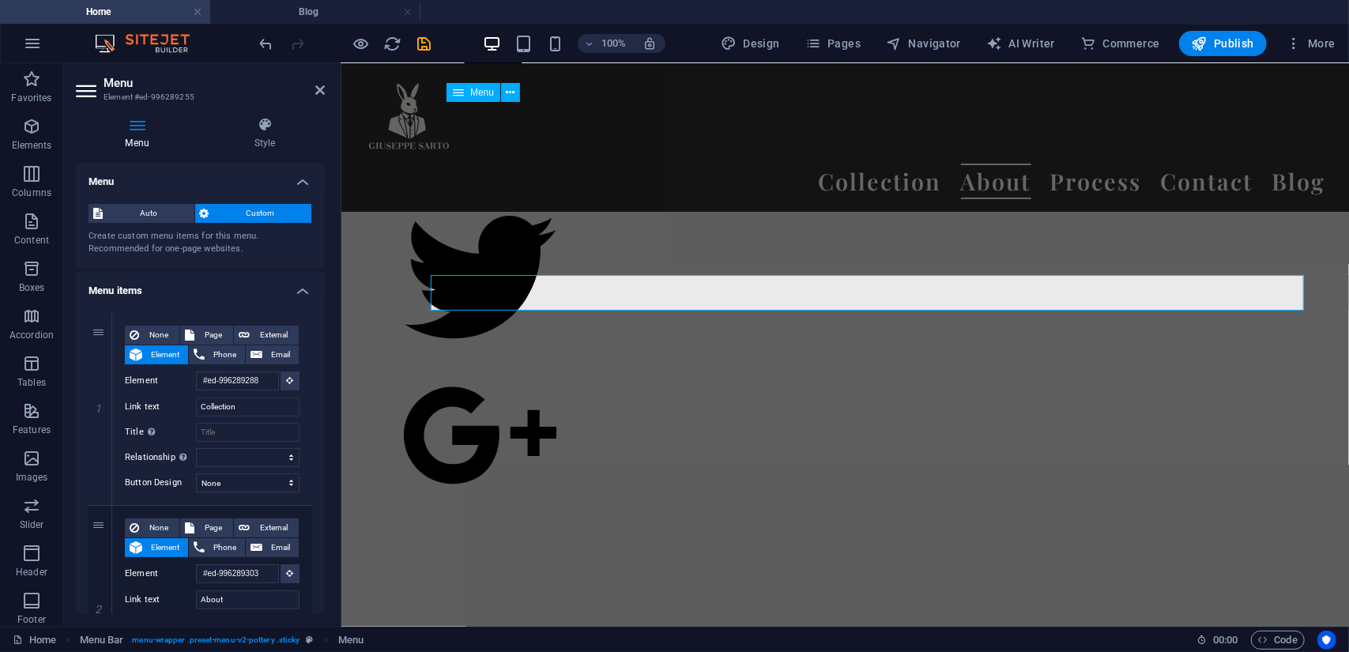
click at [1236, 163] on nav "Collection About Process Contact Blog" at bounding box center [844, 181] width 961 height 36
click at [1154, 164] on div "Menu Collection About Process Contact Blog" at bounding box center [844, 136] width 1007 height 149
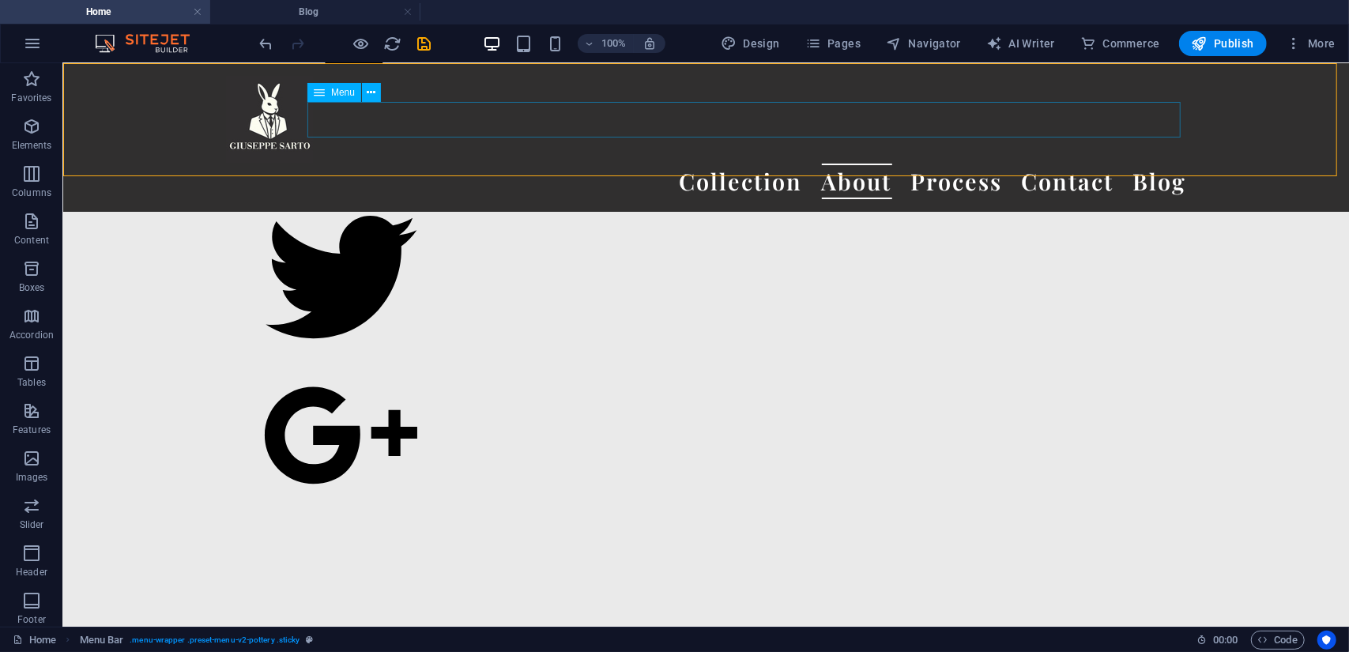
click at [1154, 163] on nav "Collection About Process Contact Blog" at bounding box center [705, 181] width 961 height 36
click at [332, 100] on div "Menu" at bounding box center [334, 92] width 54 height 19
click at [375, 93] on icon at bounding box center [371, 93] width 9 height 17
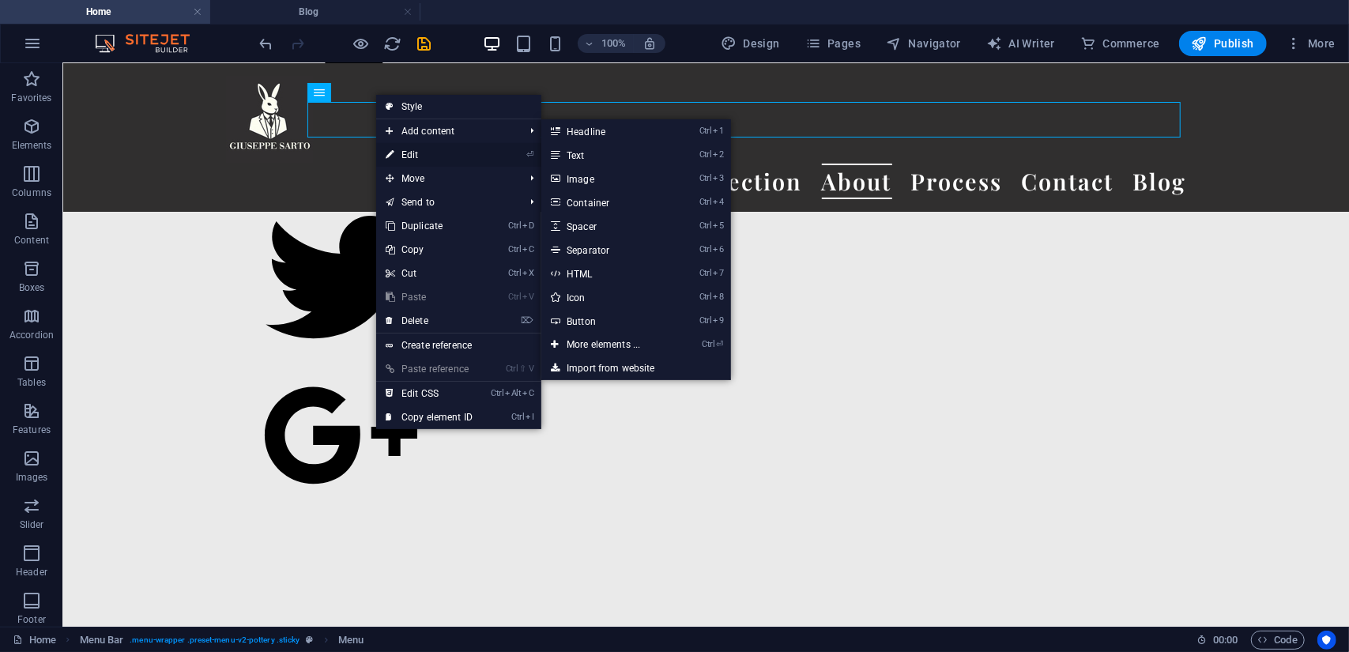
click at [423, 152] on link "⏎ Edit" at bounding box center [429, 155] width 106 height 24
select select "1"
select select
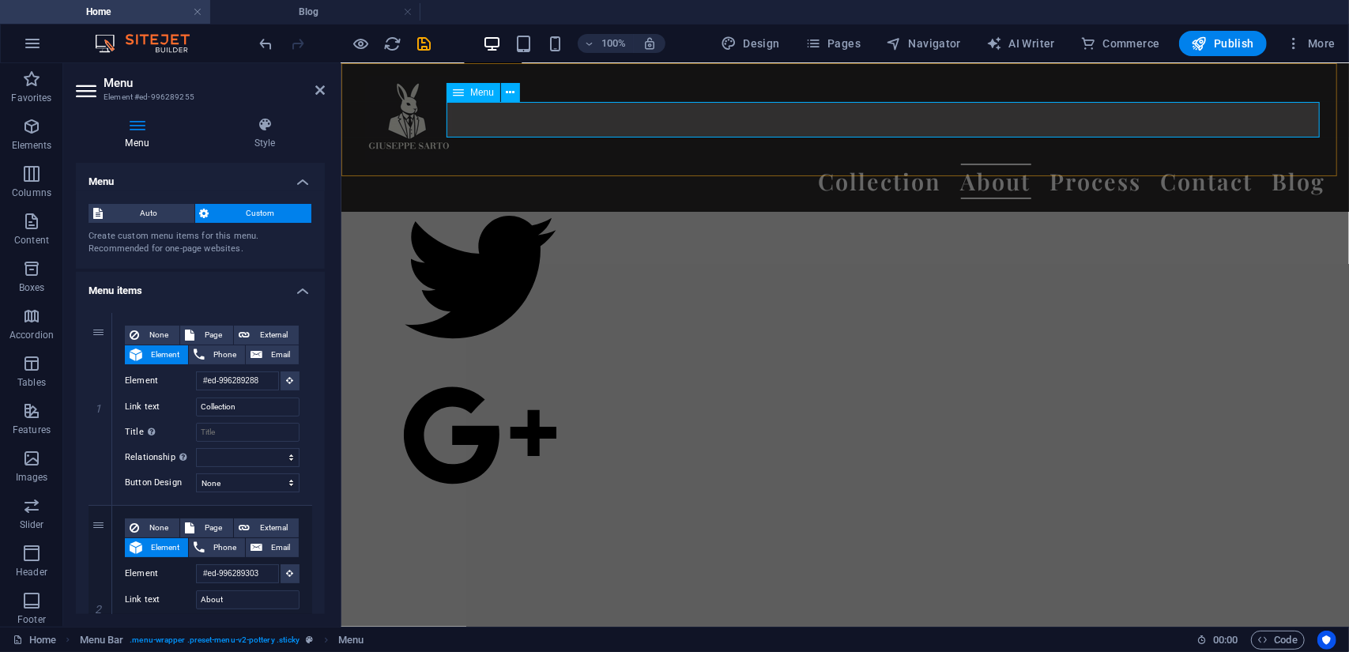
click at [1282, 163] on nav "Collection About Process Contact Blog" at bounding box center [844, 181] width 961 height 36
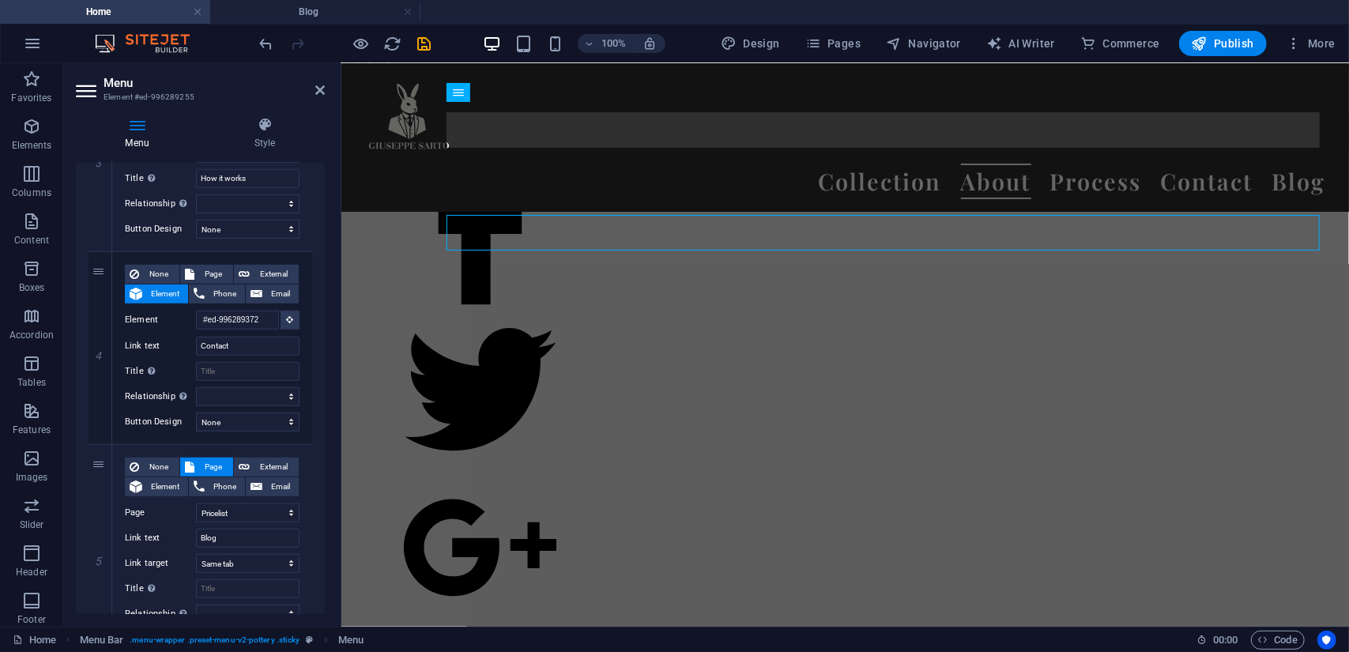
scroll to position [729, 0]
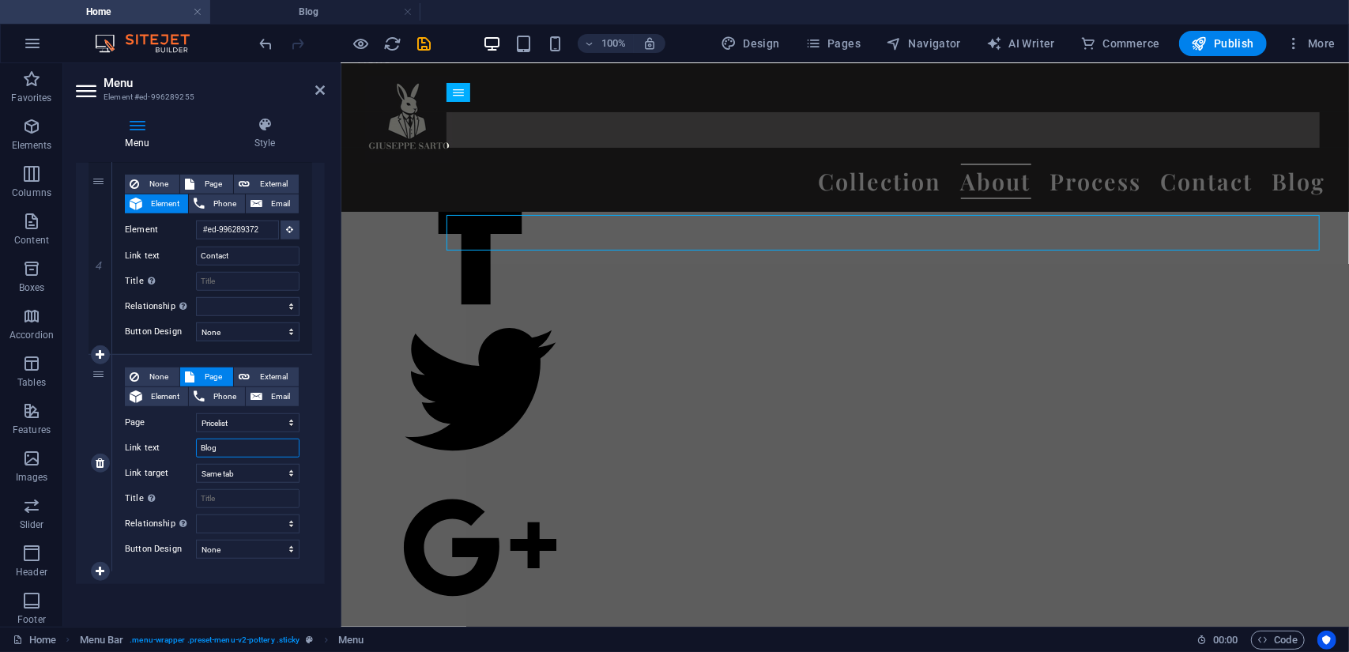
click at [234, 447] on input "Blog" at bounding box center [248, 447] width 104 height 19
type input "B"
select select
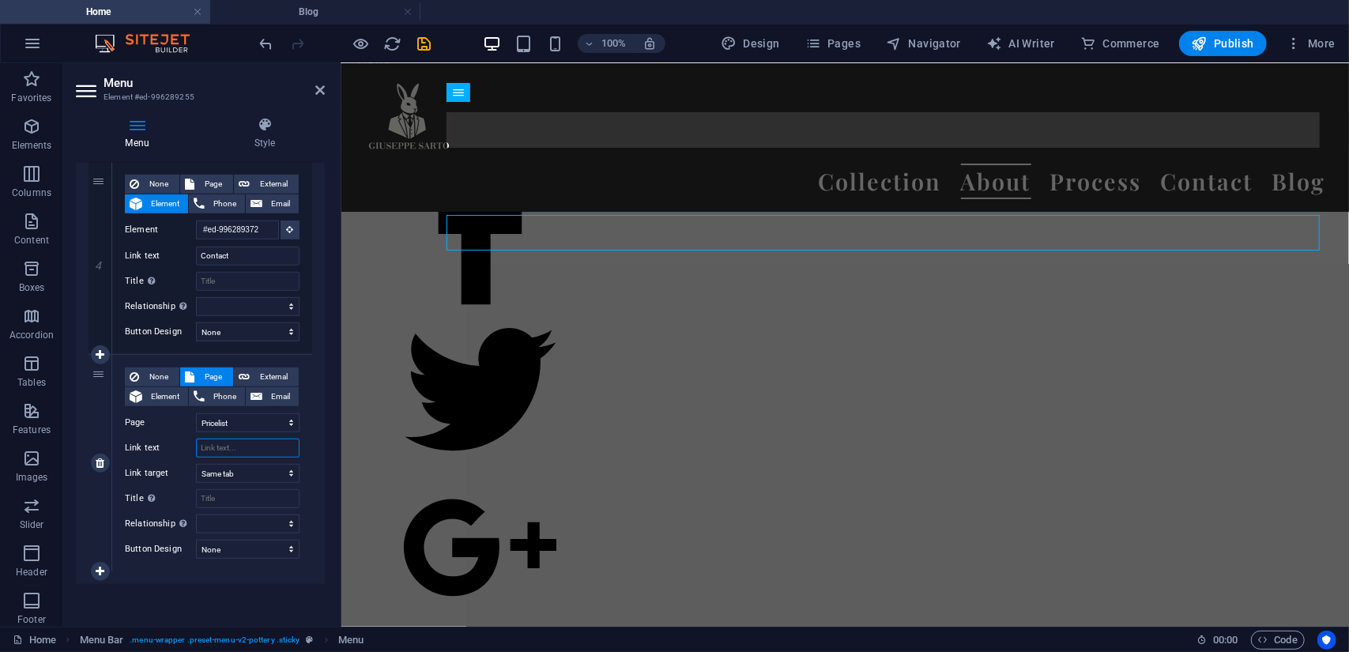
select select
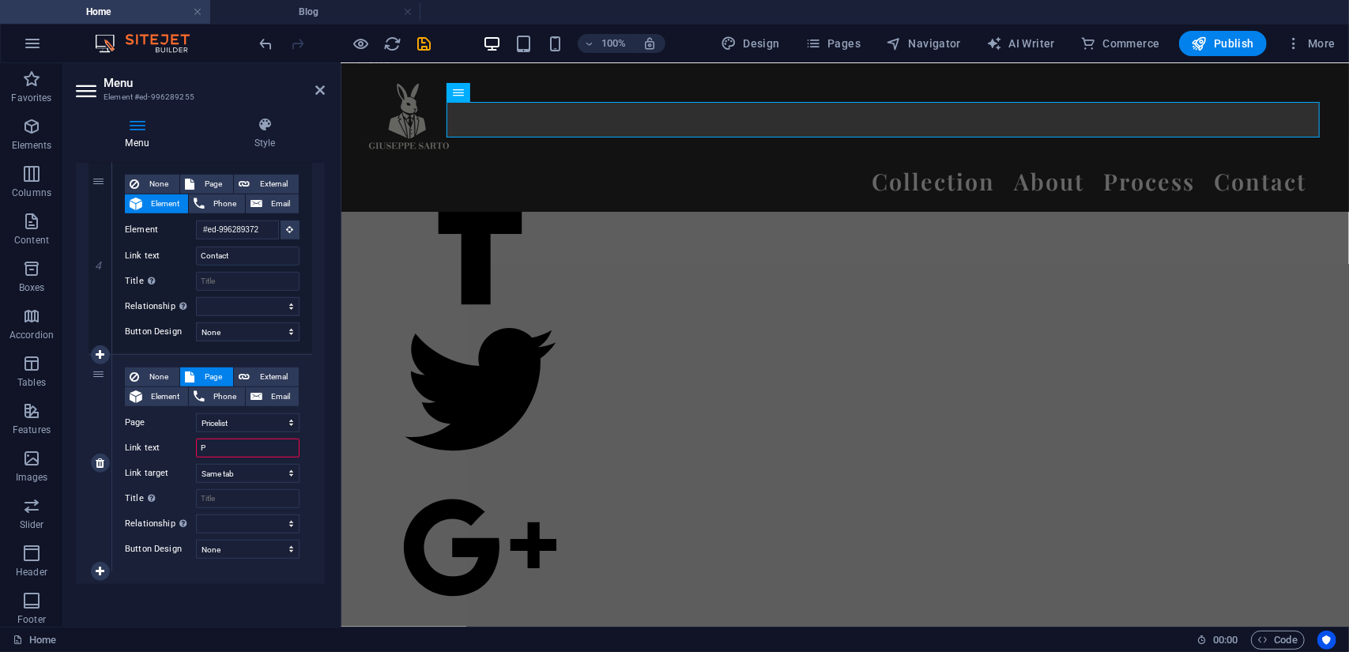
type input "Pr"
select select
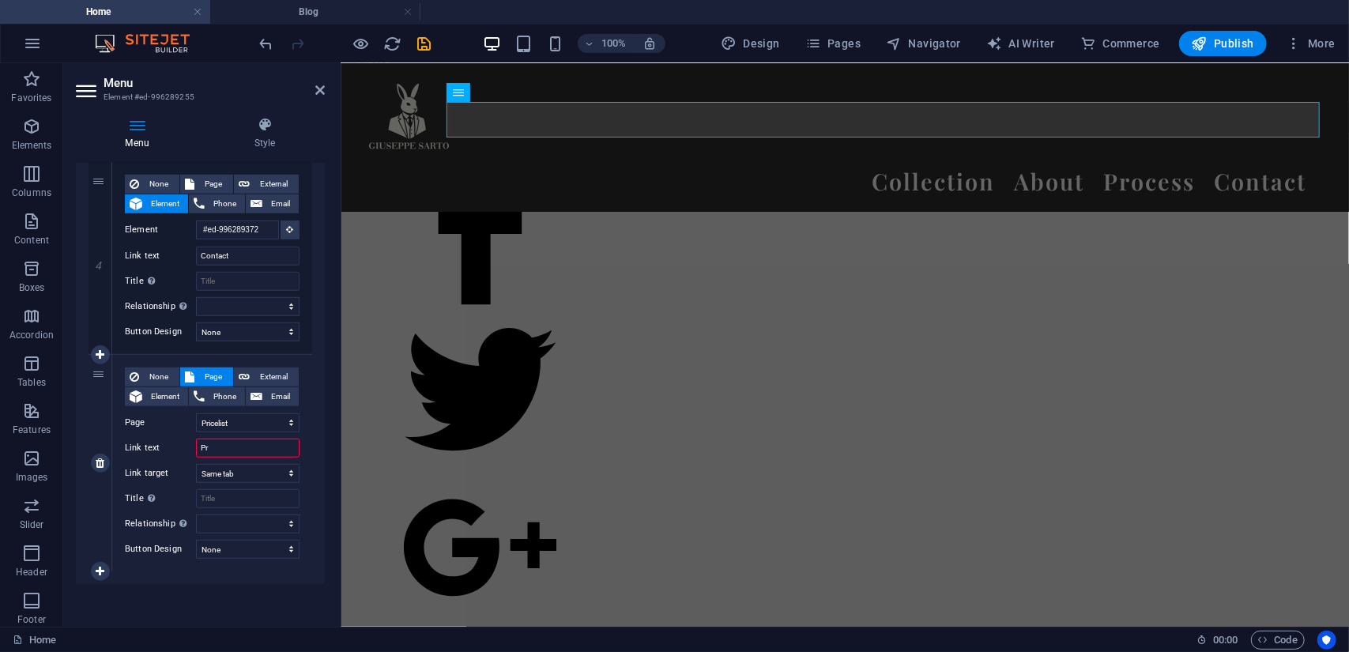
select select
type input "Pricelist"
select select
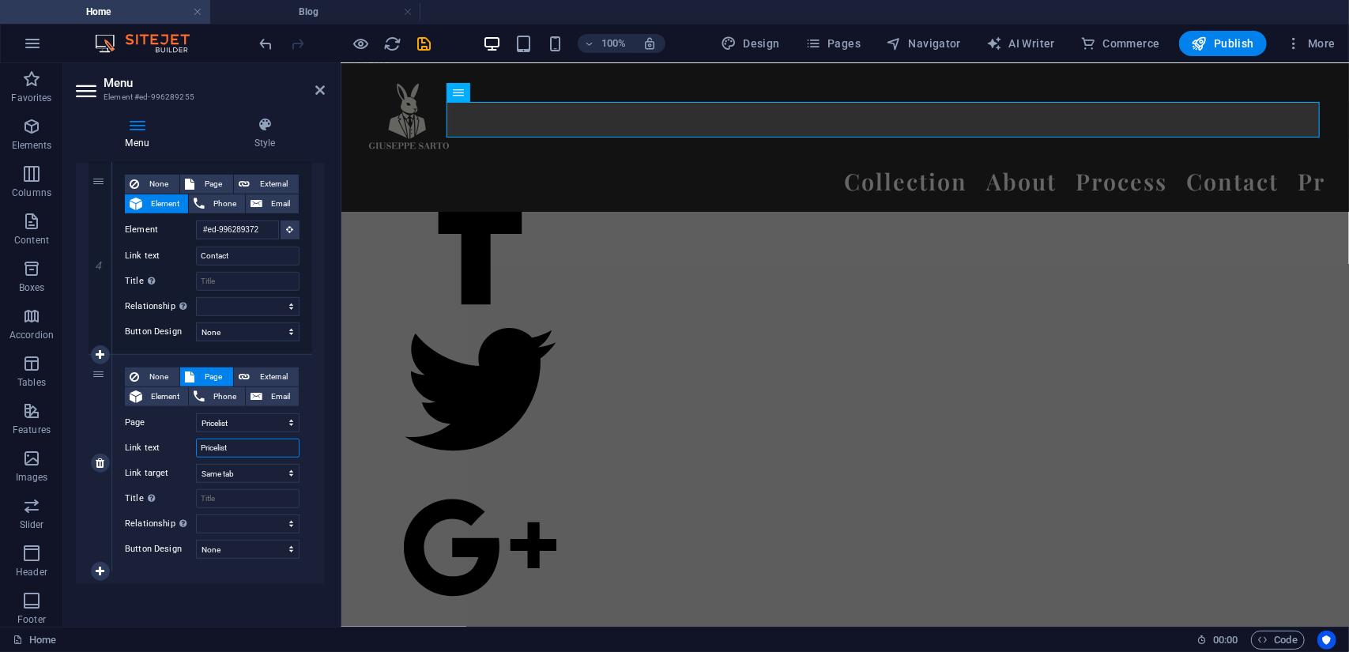
select select
type input "Pricelist"
click at [188, 593] on div "Menu Auto Custom Create custom menu items for this menu. Recommended for one-pa…" at bounding box center [200, 388] width 249 height 451
click at [420, 39] on icon "save" at bounding box center [425, 44] width 18 height 18
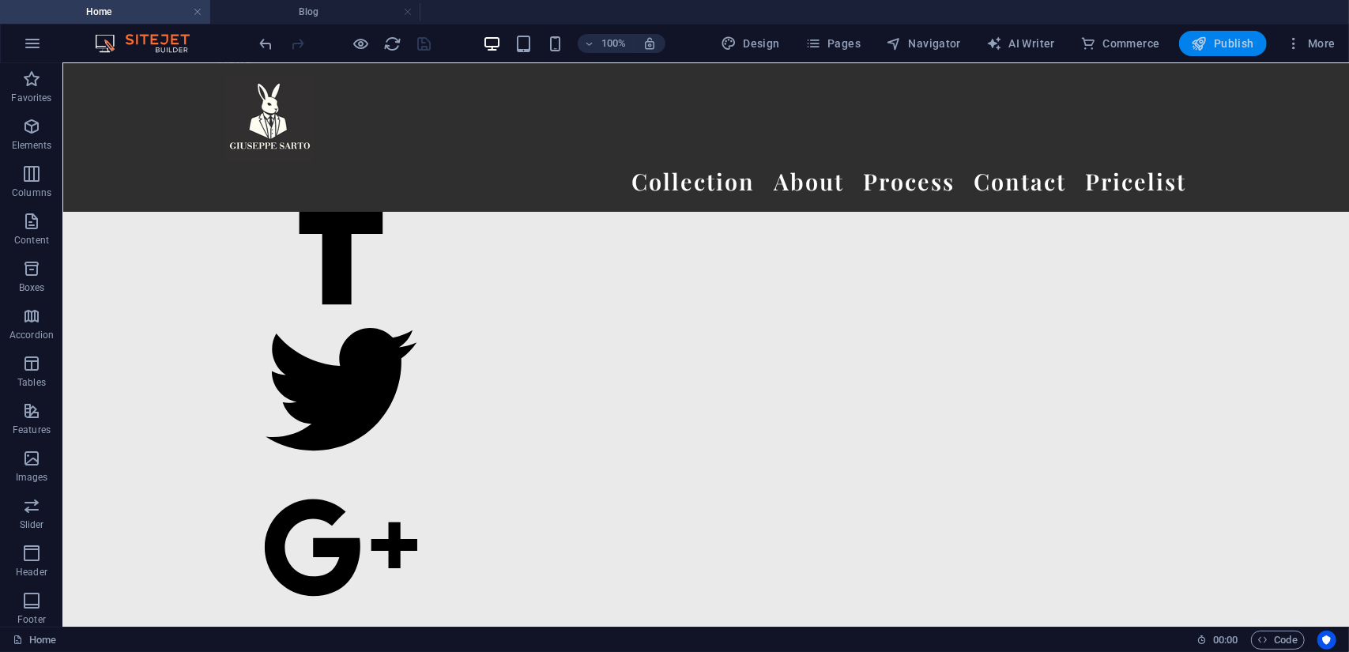
click at [1224, 43] on span "Publish" at bounding box center [1222, 44] width 62 height 16
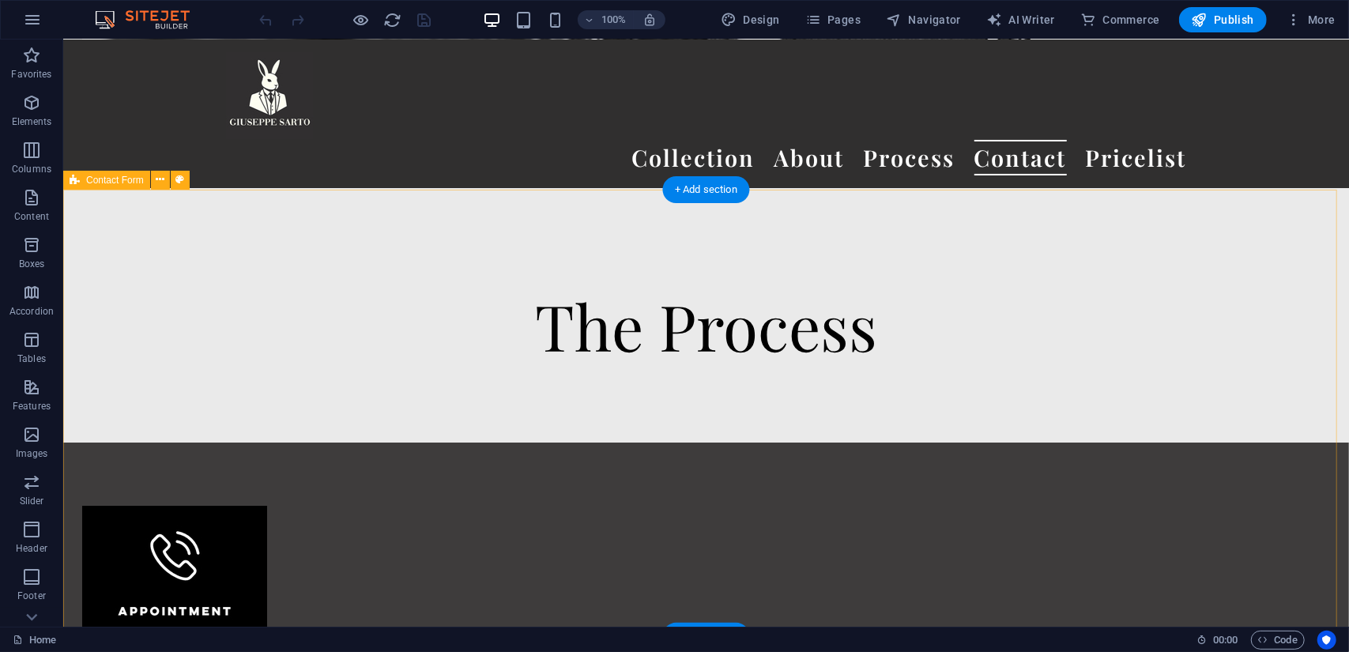
scroll to position [19773, 0]
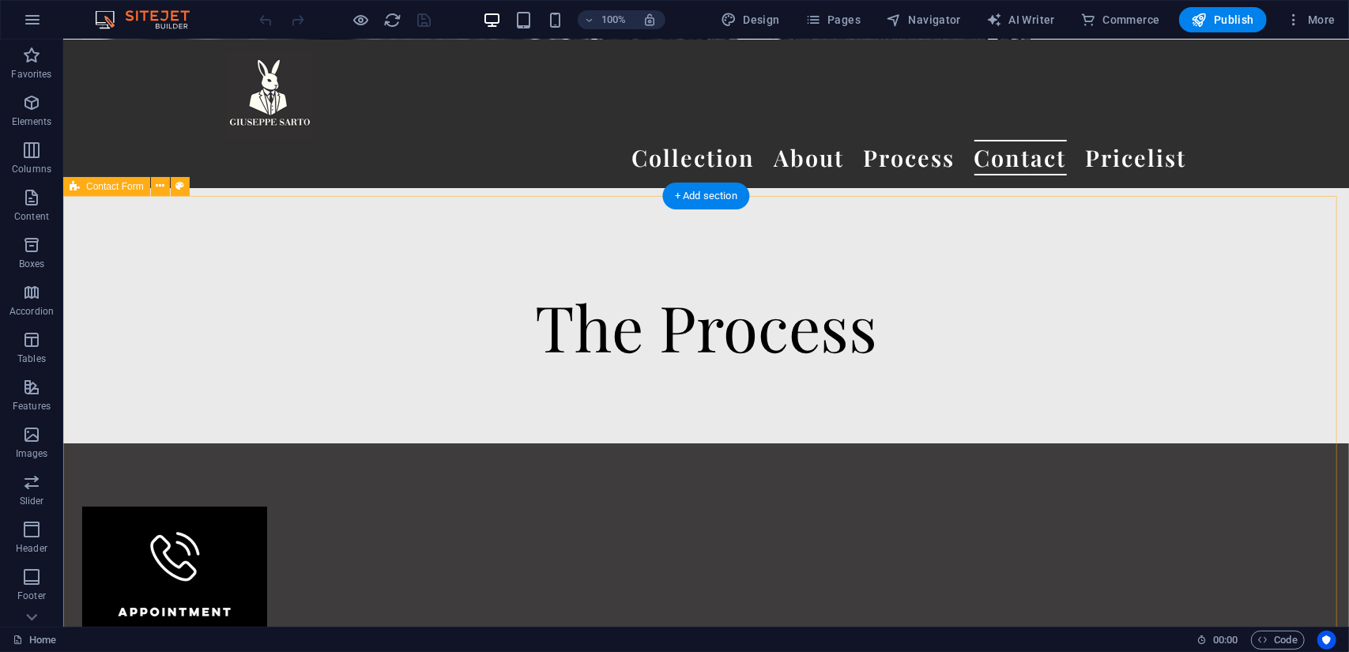
click at [90, 189] on span "Contact Form" at bounding box center [115, 186] width 58 height 9
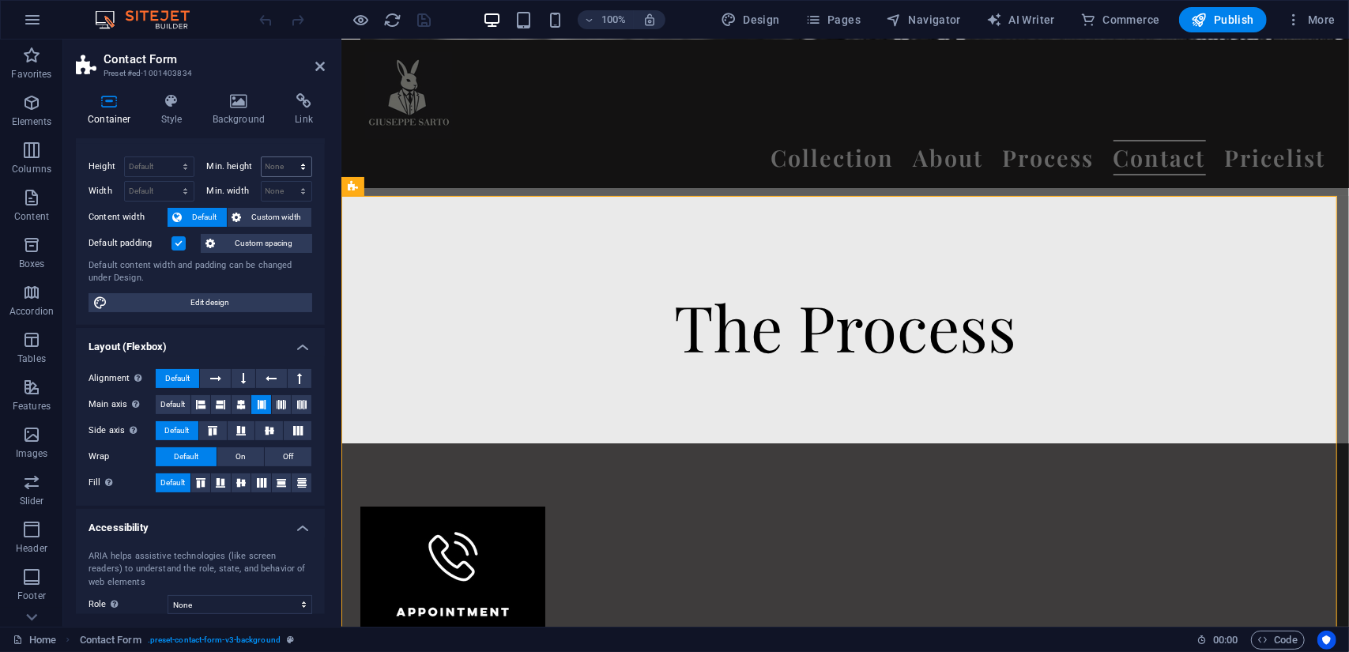
scroll to position [24, 0]
click at [288, 106] on icon at bounding box center [304, 101] width 42 height 16
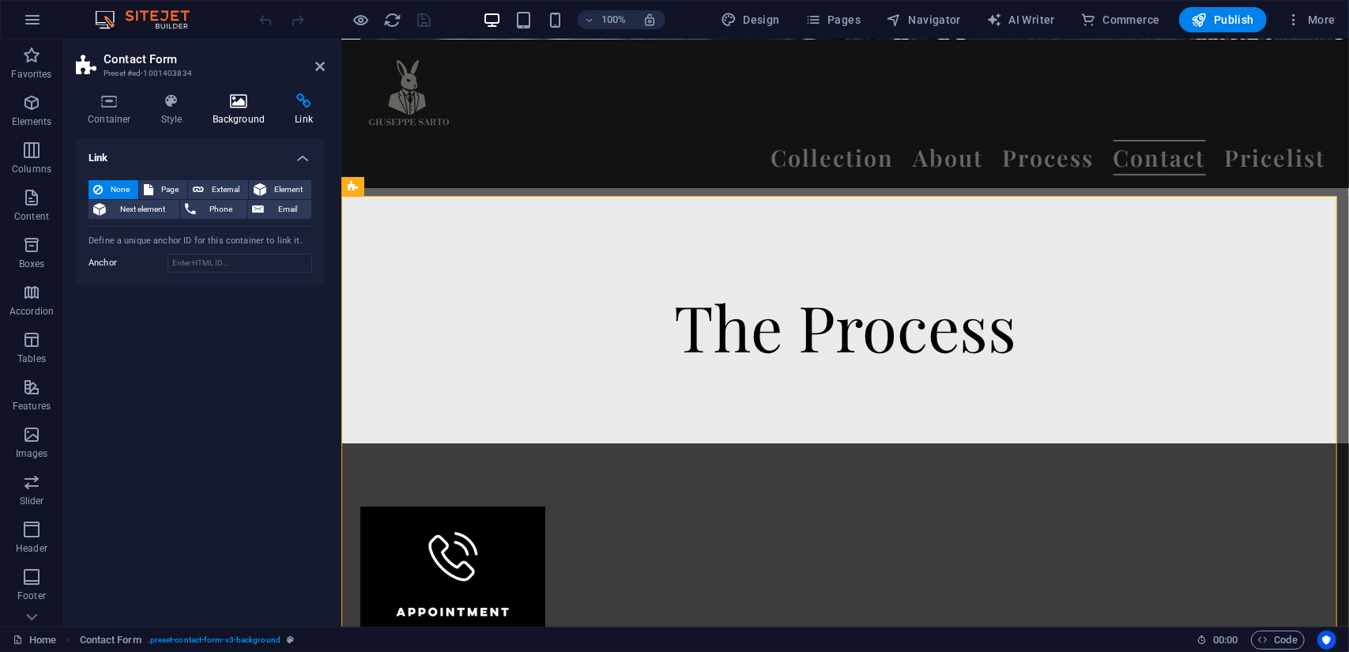
click at [264, 106] on icon at bounding box center [239, 101] width 77 height 16
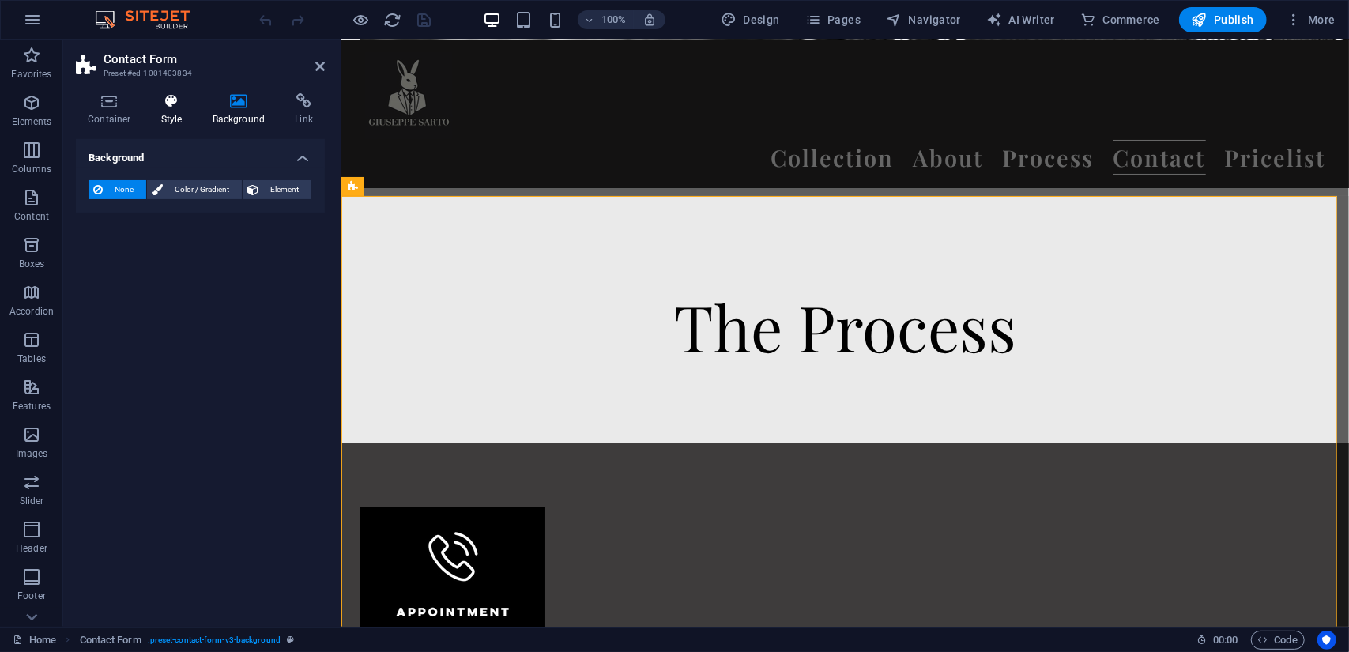
click at [185, 116] on h4 "Style" at bounding box center [174, 109] width 51 height 33
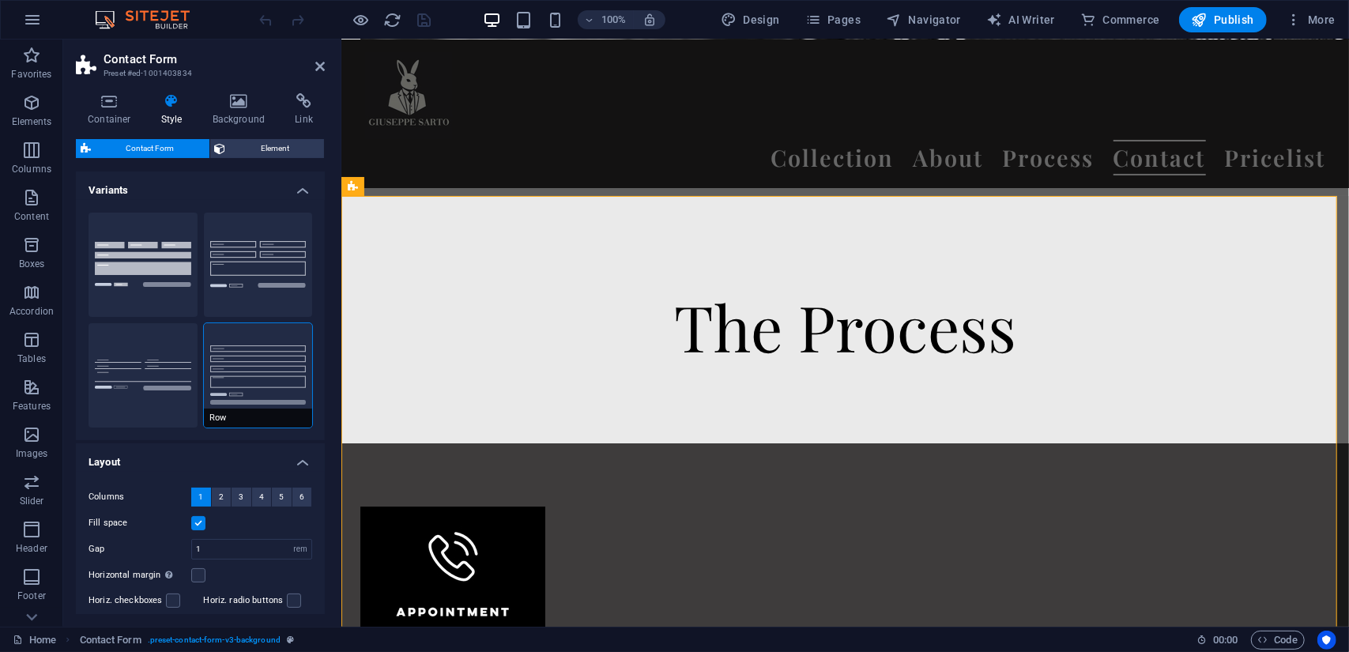
scroll to position [156, 0]
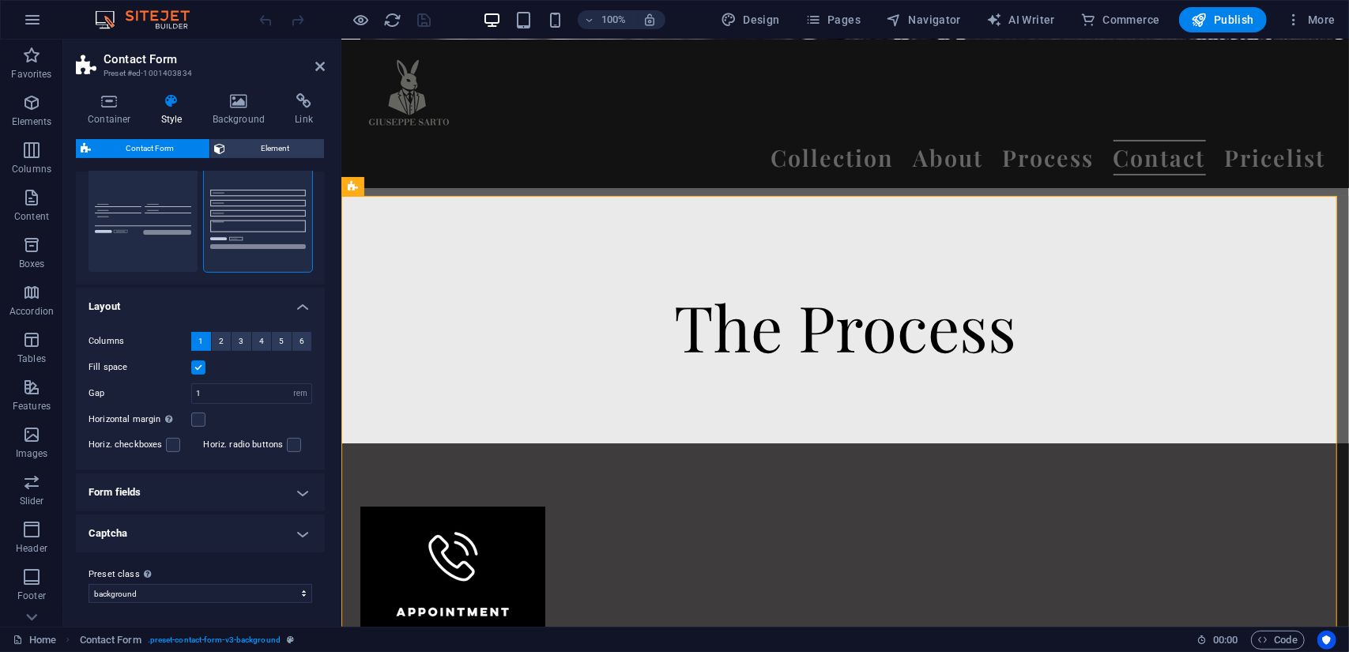
click at [220, 500] on h4 "Form fields" at bounding box center [200, 492] width 249 height 38
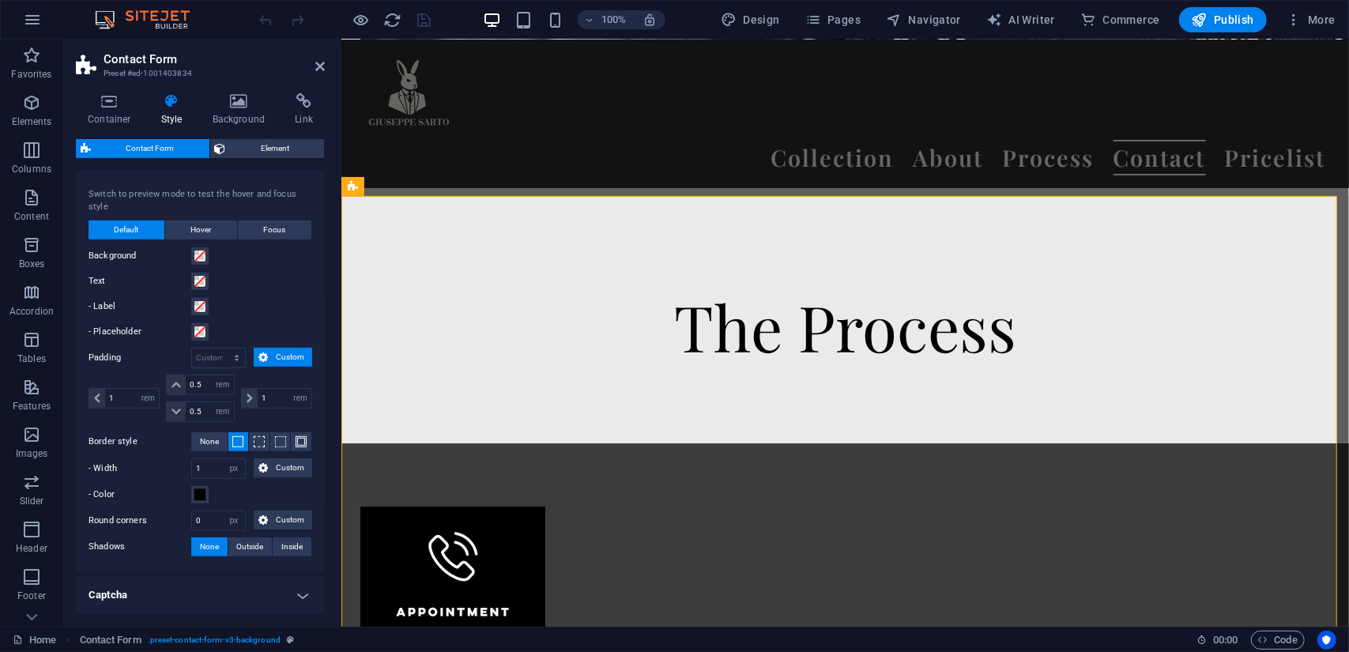
scroll to position [544, 0]
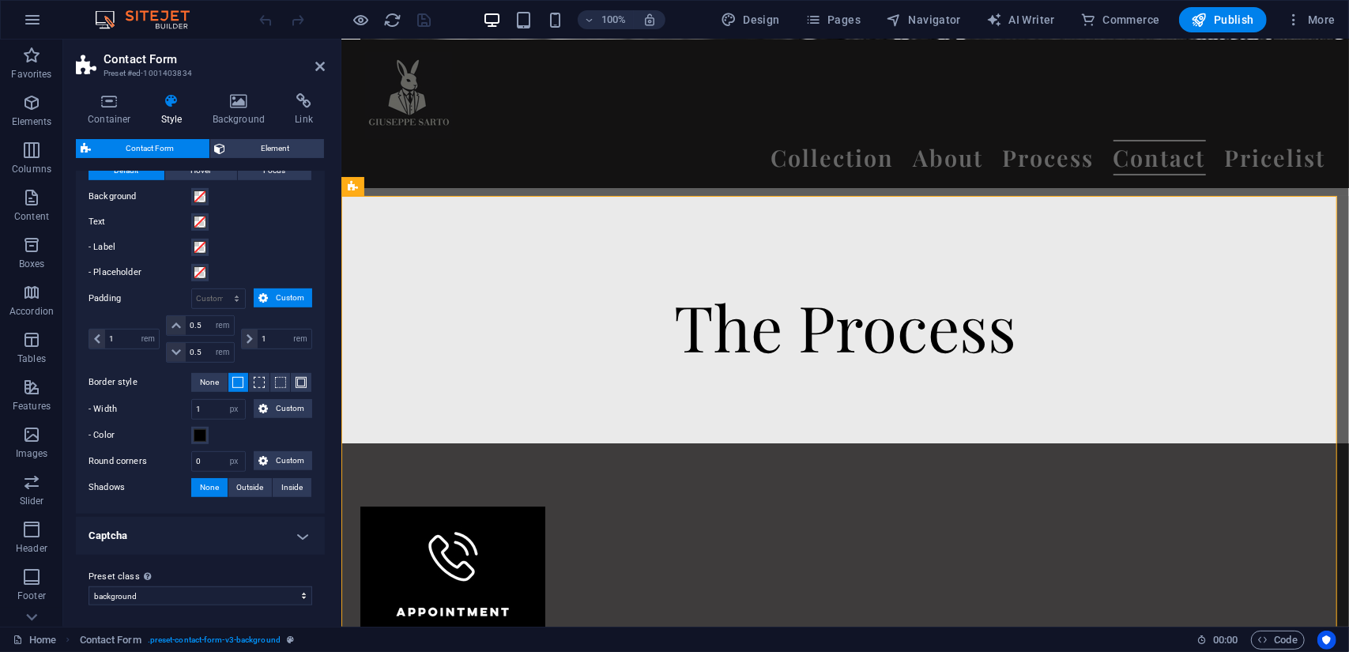
click at [247, 531] on h4 "Captcha" at bounding box center [200, 536] width 249 height 38
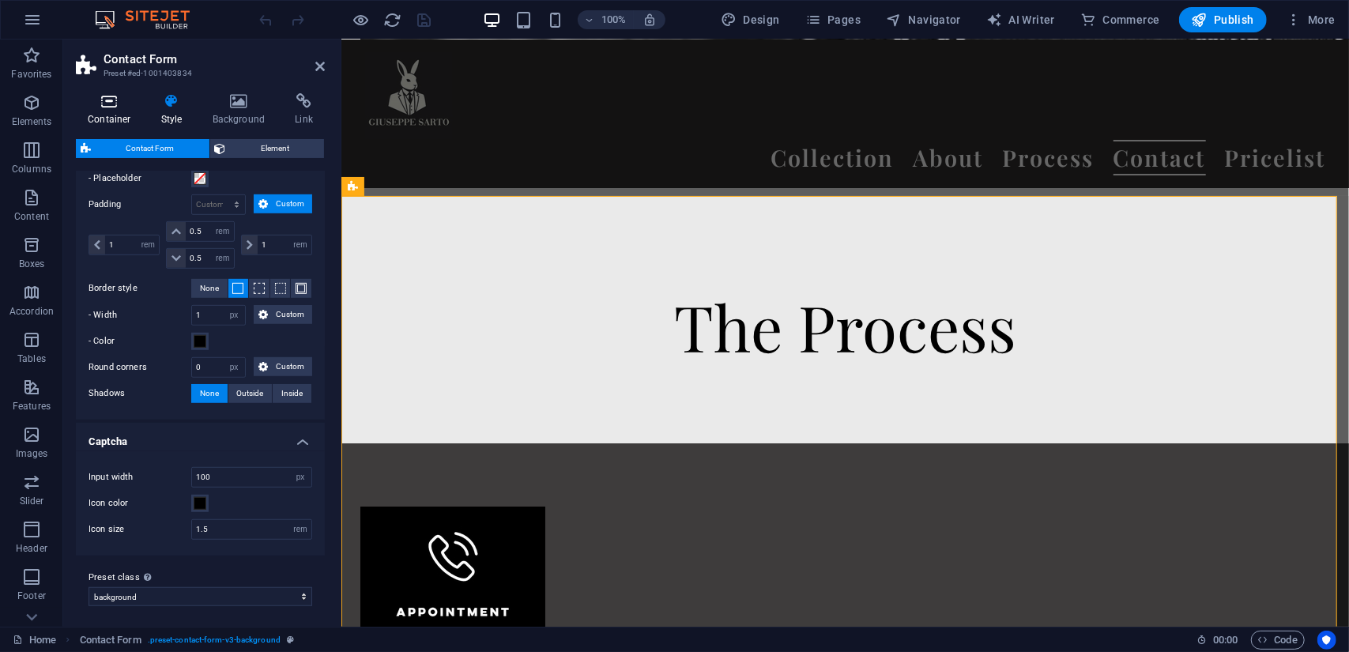
click at [100, 101] on icon at bounding box center [109, 101] width 67 height 16
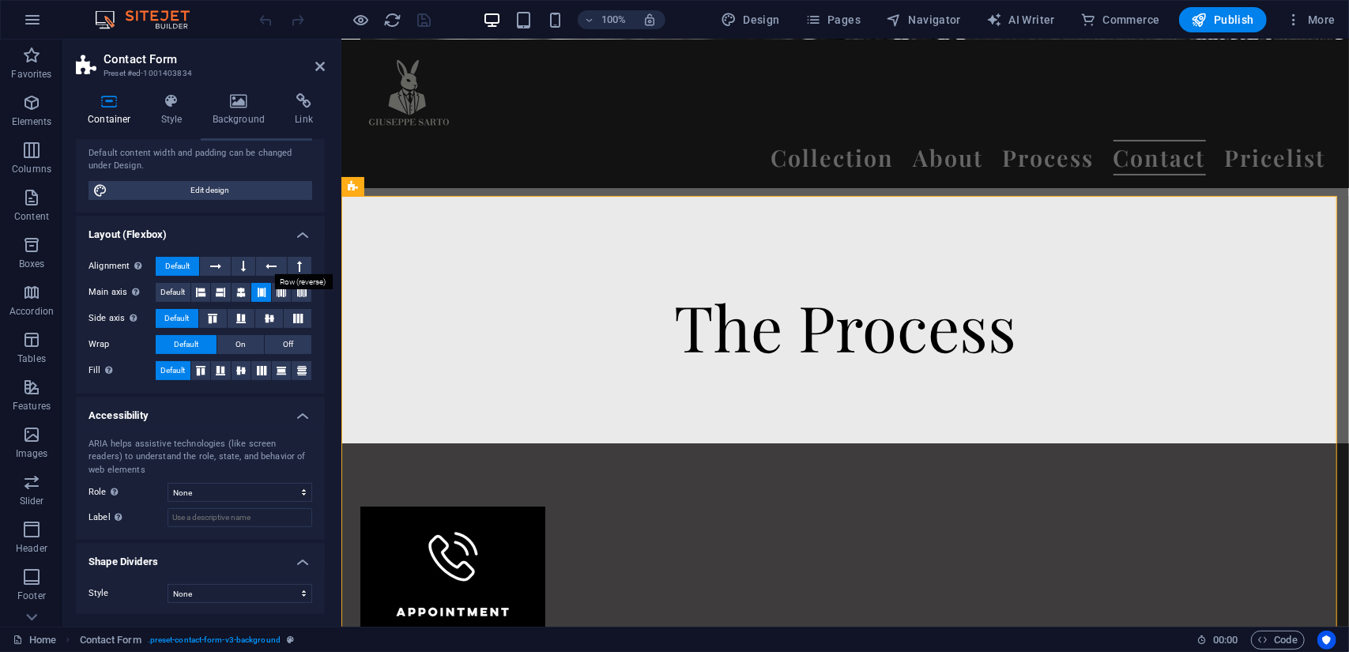
scroll to position [0, 0]
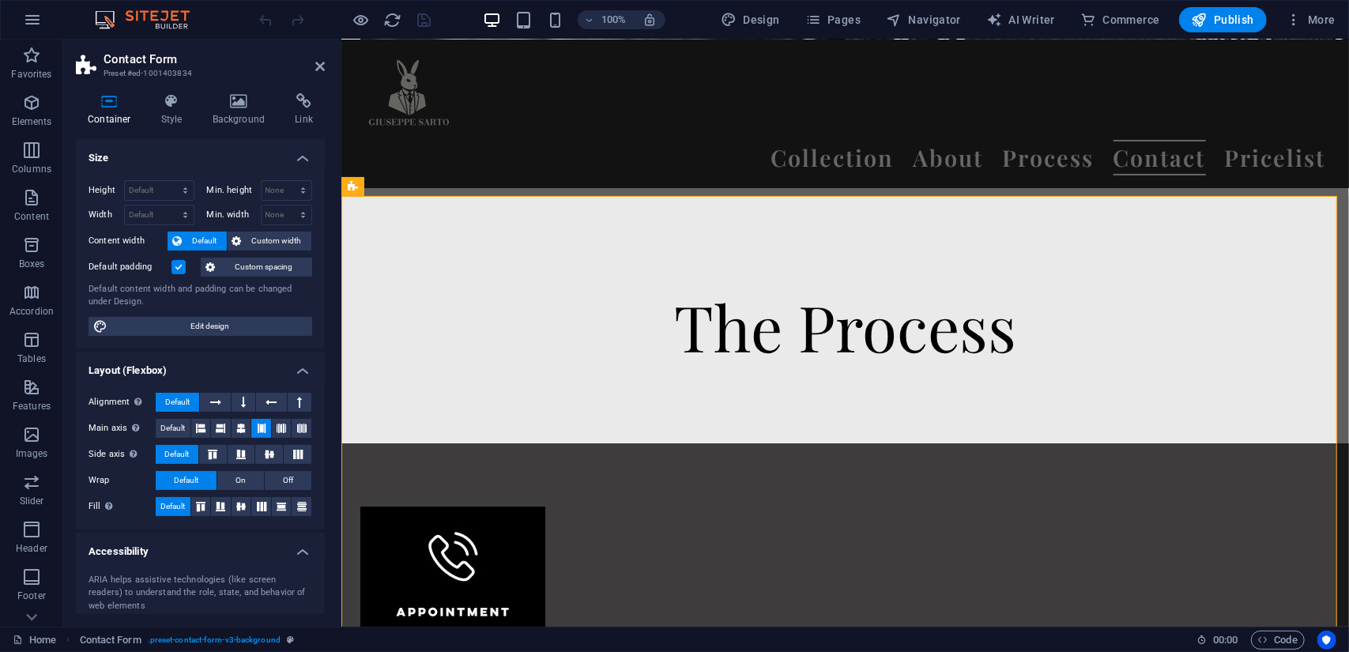
click at [314, 64] on h2 "Contact Form" at bounding box center [214, 59] width 221 height 14
click at [316, 67] on icon at bounding box center [319, 66] width 9 height 13
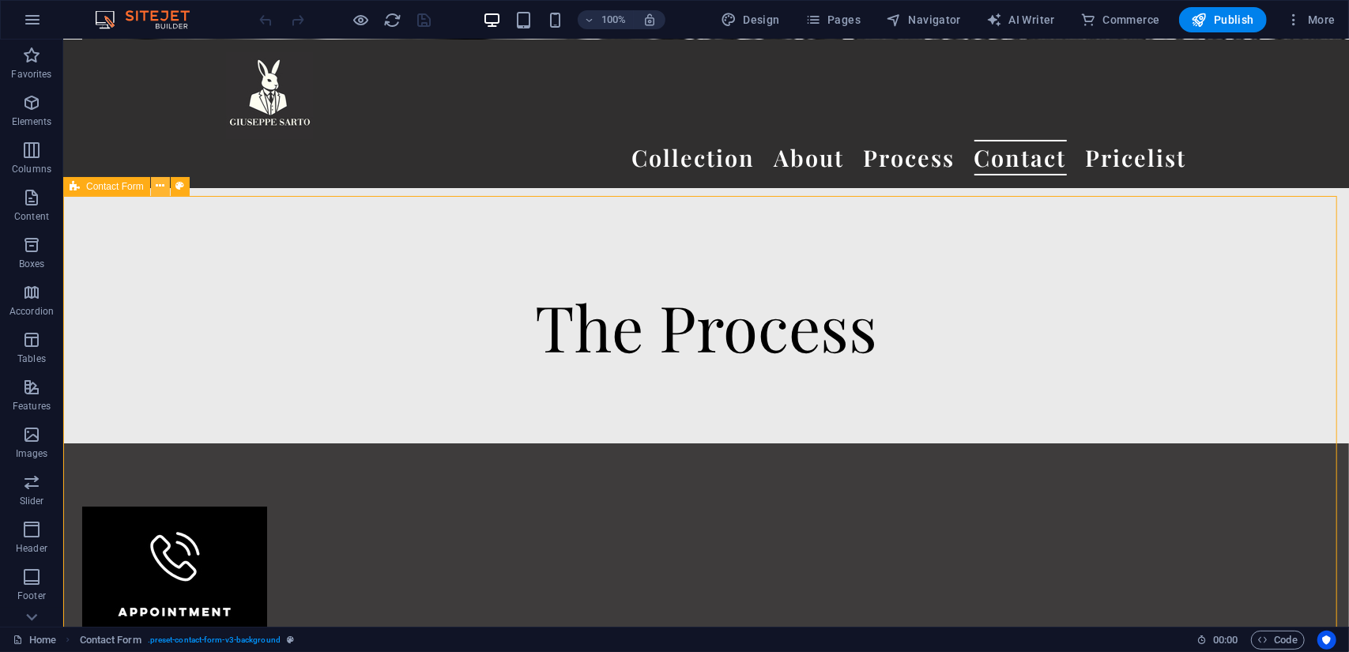
click at [160, 187] on icon at bounding box center [160, 186] width 9 height 17
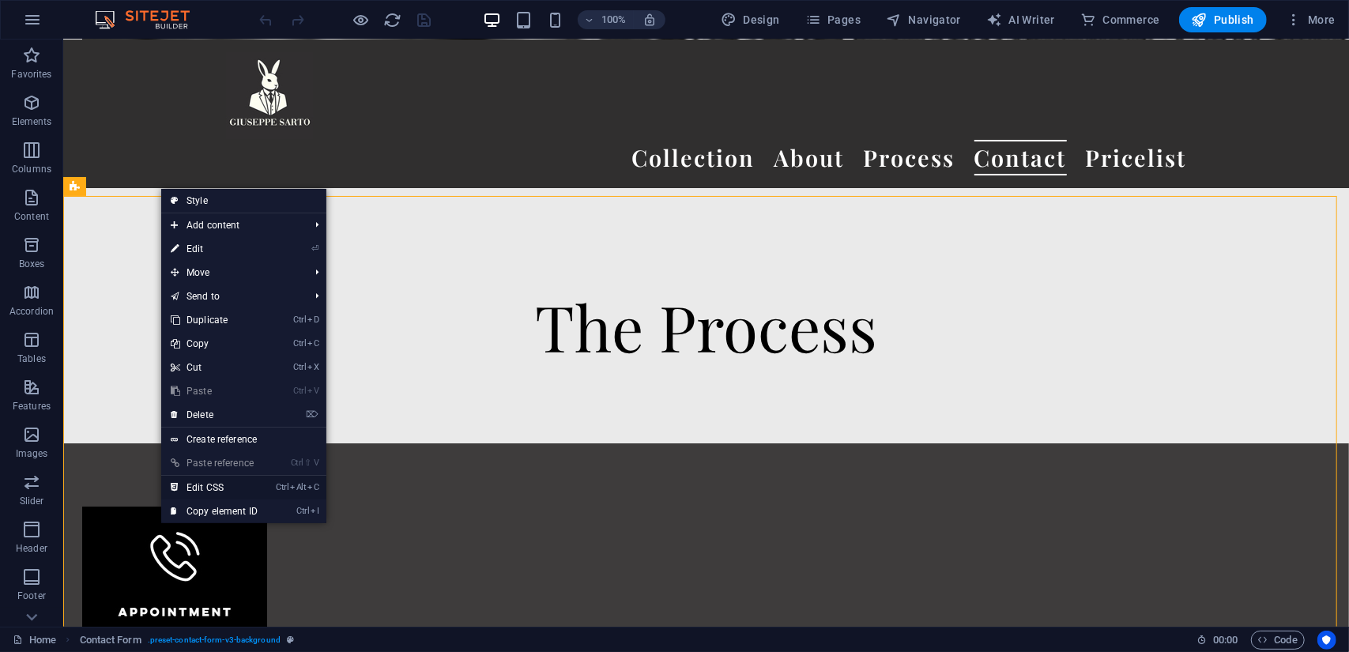
click at [205, 483] on link "Ctrl Alt C Edit CSS" at bounding box center [214, 488] width 106 height 24
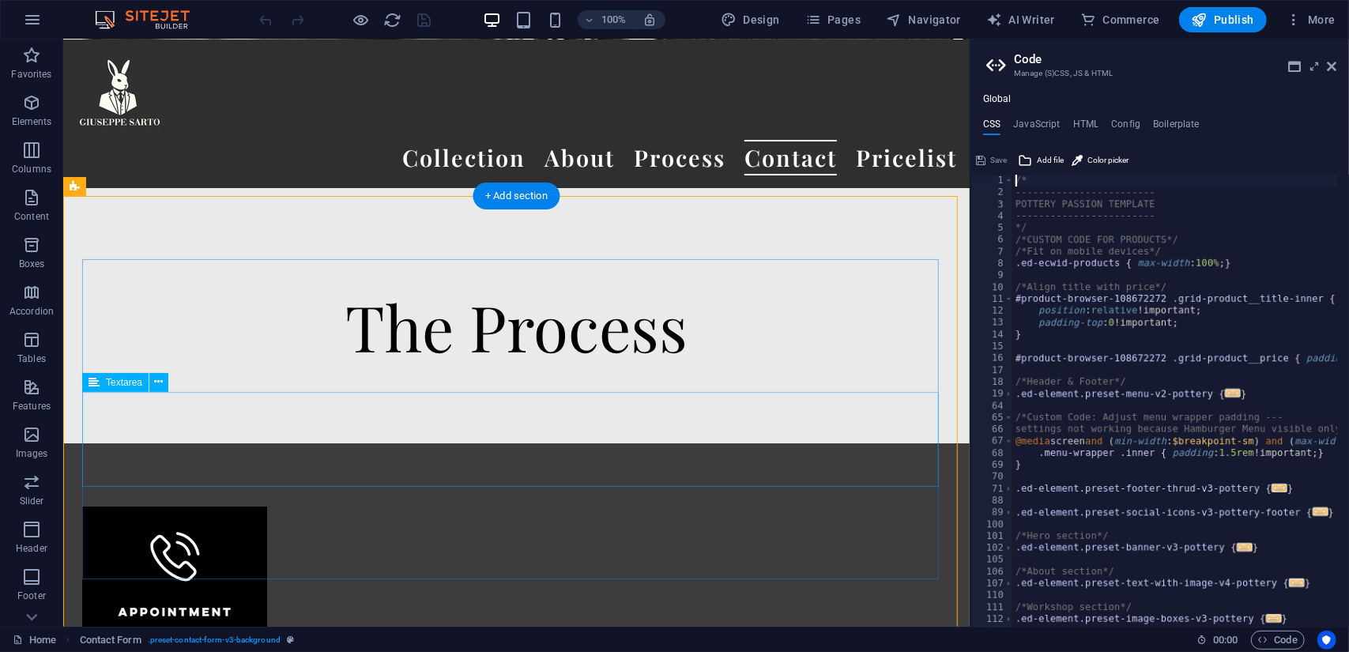
type textarea "@include contact-form-v3("
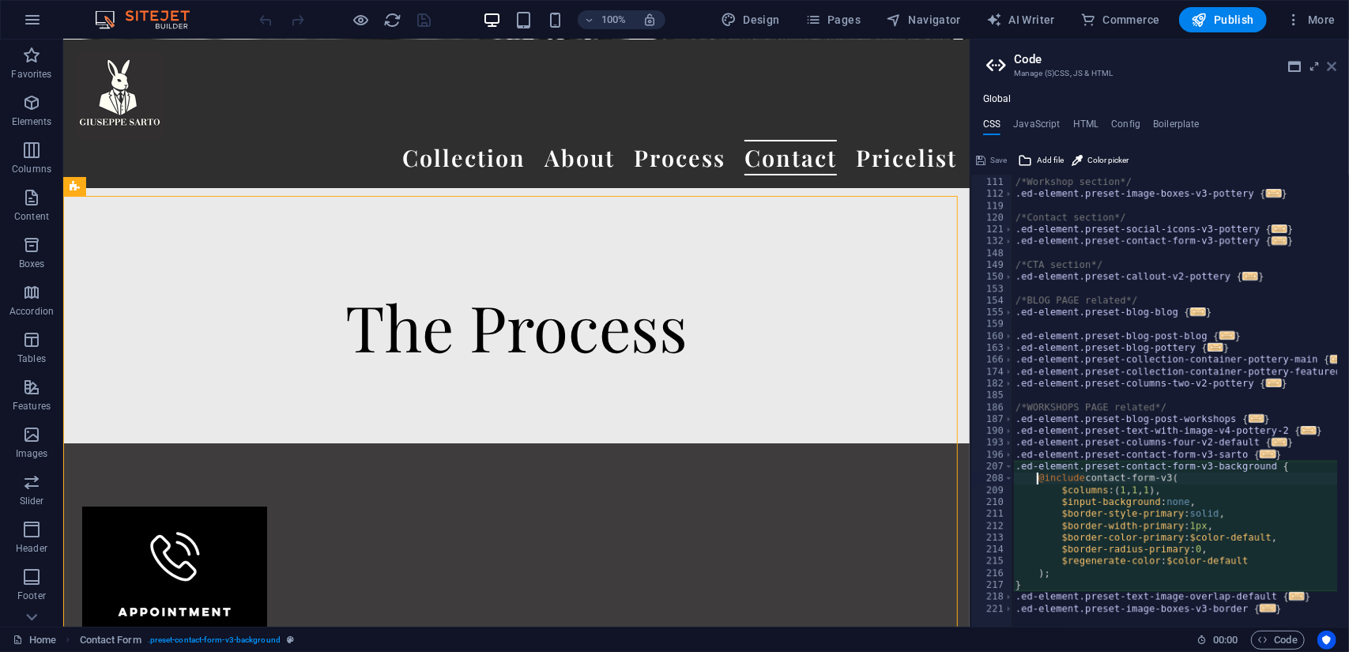
click at [1331, 69] on icon at bounding box center [1331, 66] width 9 height 13
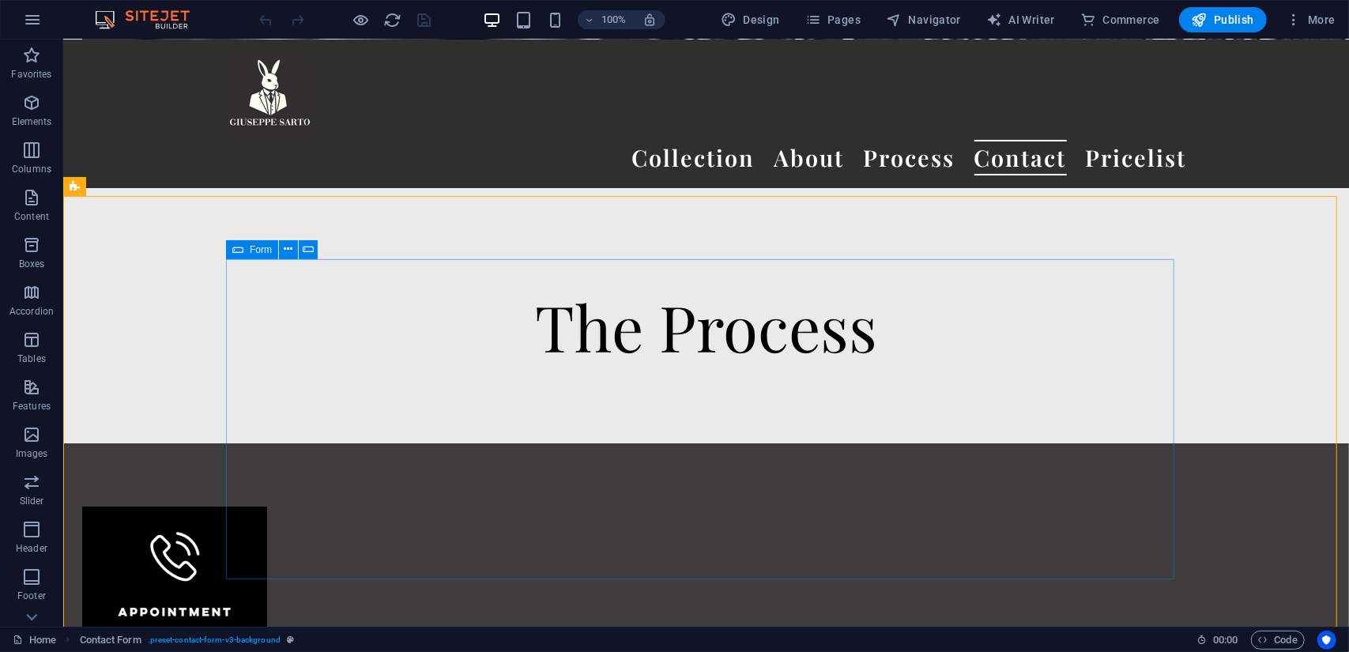
click at [242, 253] on icon at bounding box center [237, 249] width 11 height 19
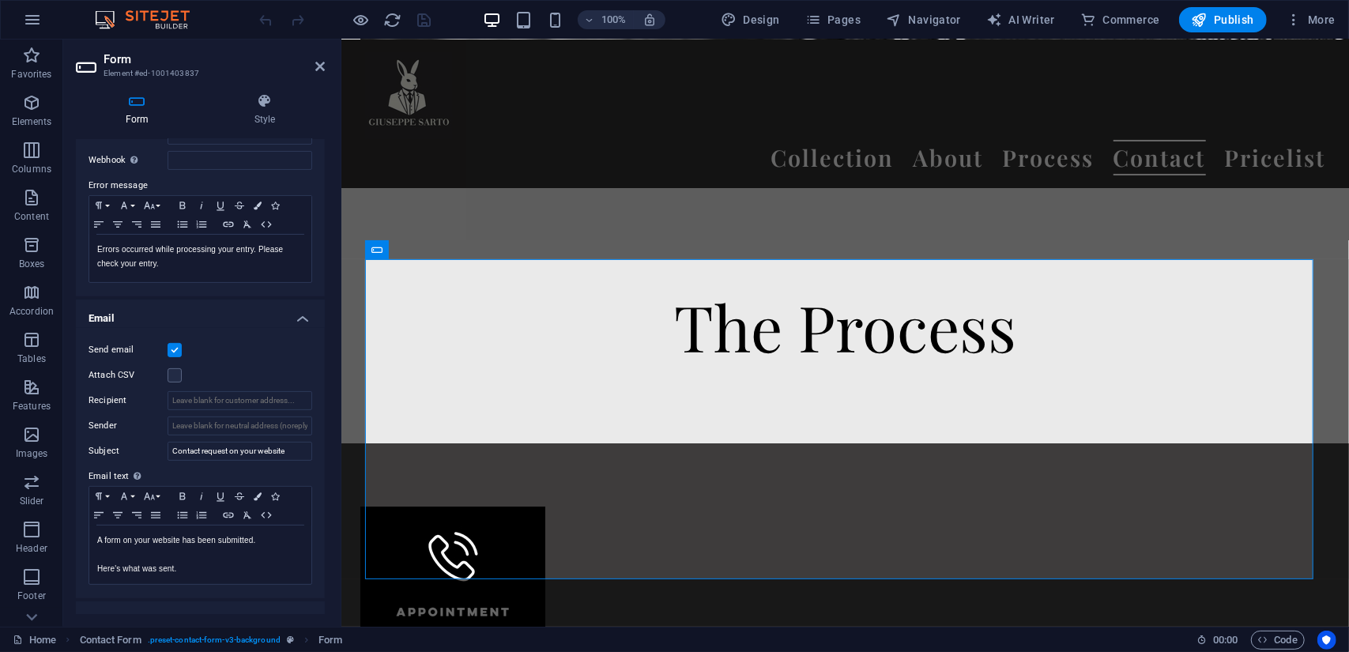
scroll to position [243, 0]
drag, startPoint x: 240, startPoint y: 427, endPoint x: 339, endPoint y: 435, distance: 99.1
click at [339, 435] on aside "Form Element #ed-1001403837 Form Style General Title Define a name for the form…" at bounding box center [202, 333] width 278 height 587
click at [235, 405] on input "Recipient" at bounding box center [239, 401] width 145 height 19
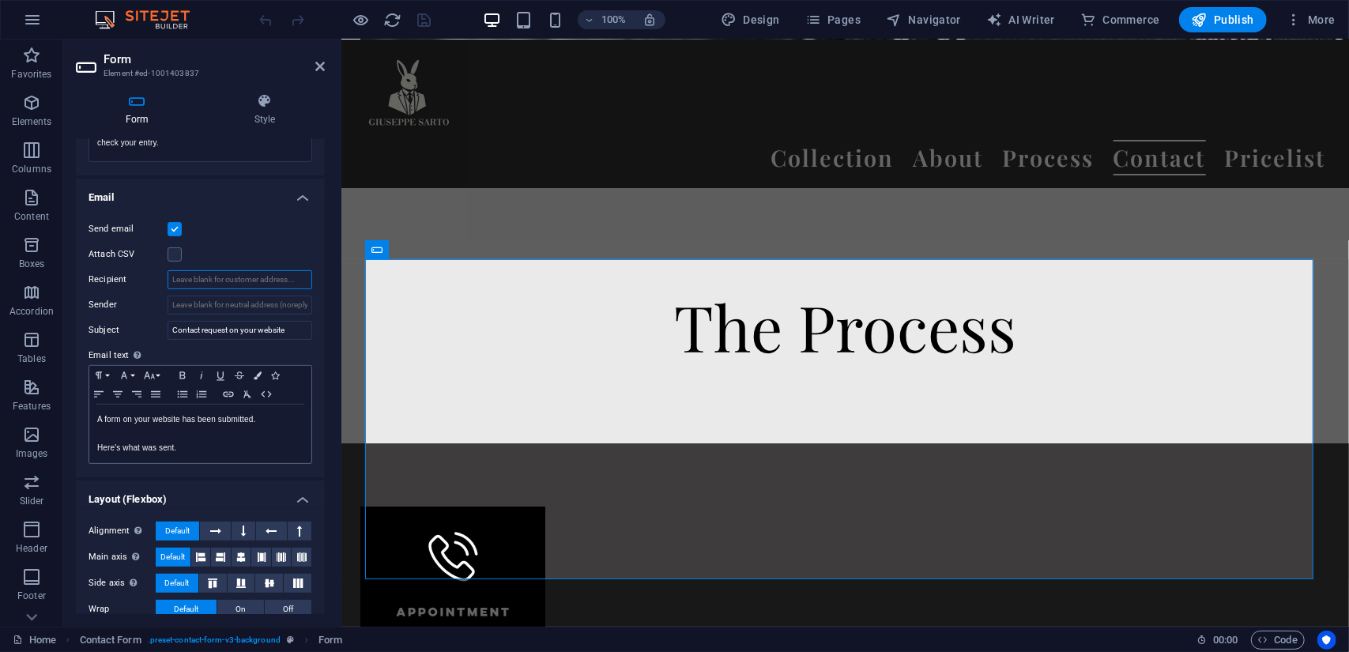
scroll to position [364, 0]
type input "[EMAIL_ADDRESS][DOMAIN_NAME]"
click at [247, 233] on div "Send email" at bounding box center [200, 229] width 224 height 19
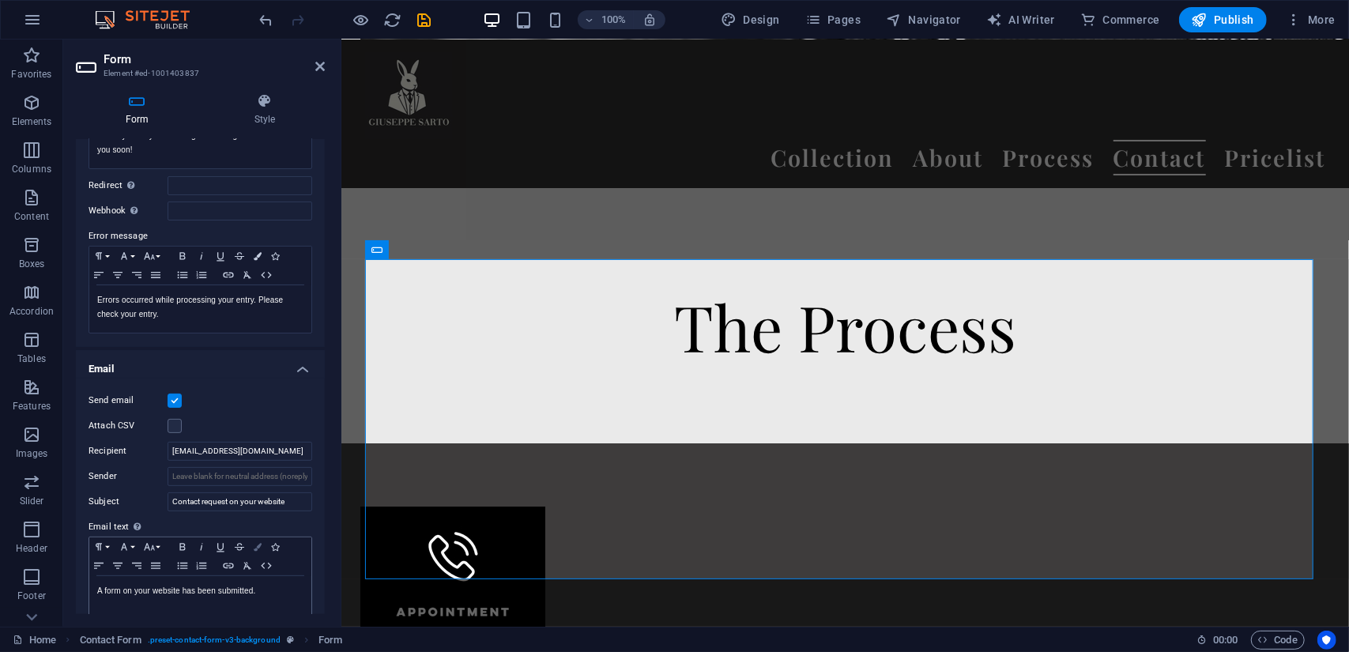
scroll to position [195, 0]
click at [428, 18] on icon "save" at bounding box center [425, 20] width 18 height 18
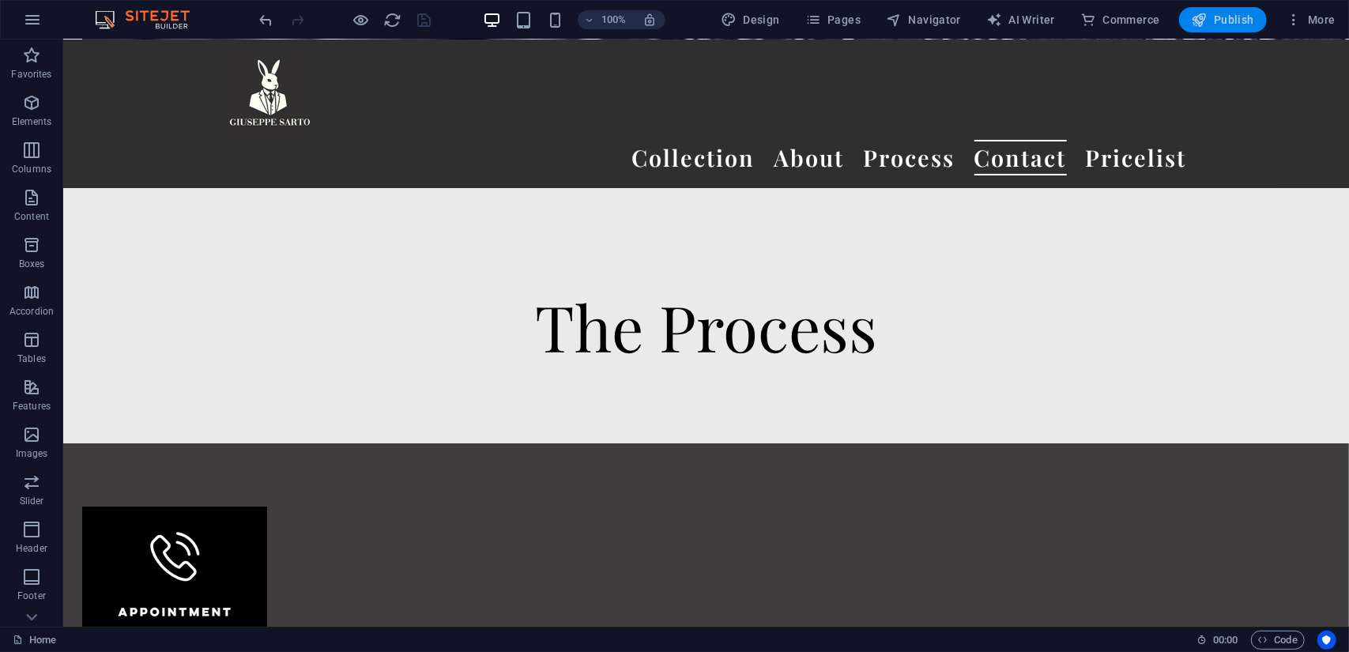
click at [1229, 28] on button "Publish" at bounding box center [1223, 19] width 88 height 25
